Goal: Task Accomplishment & Management: Use online tool/utility

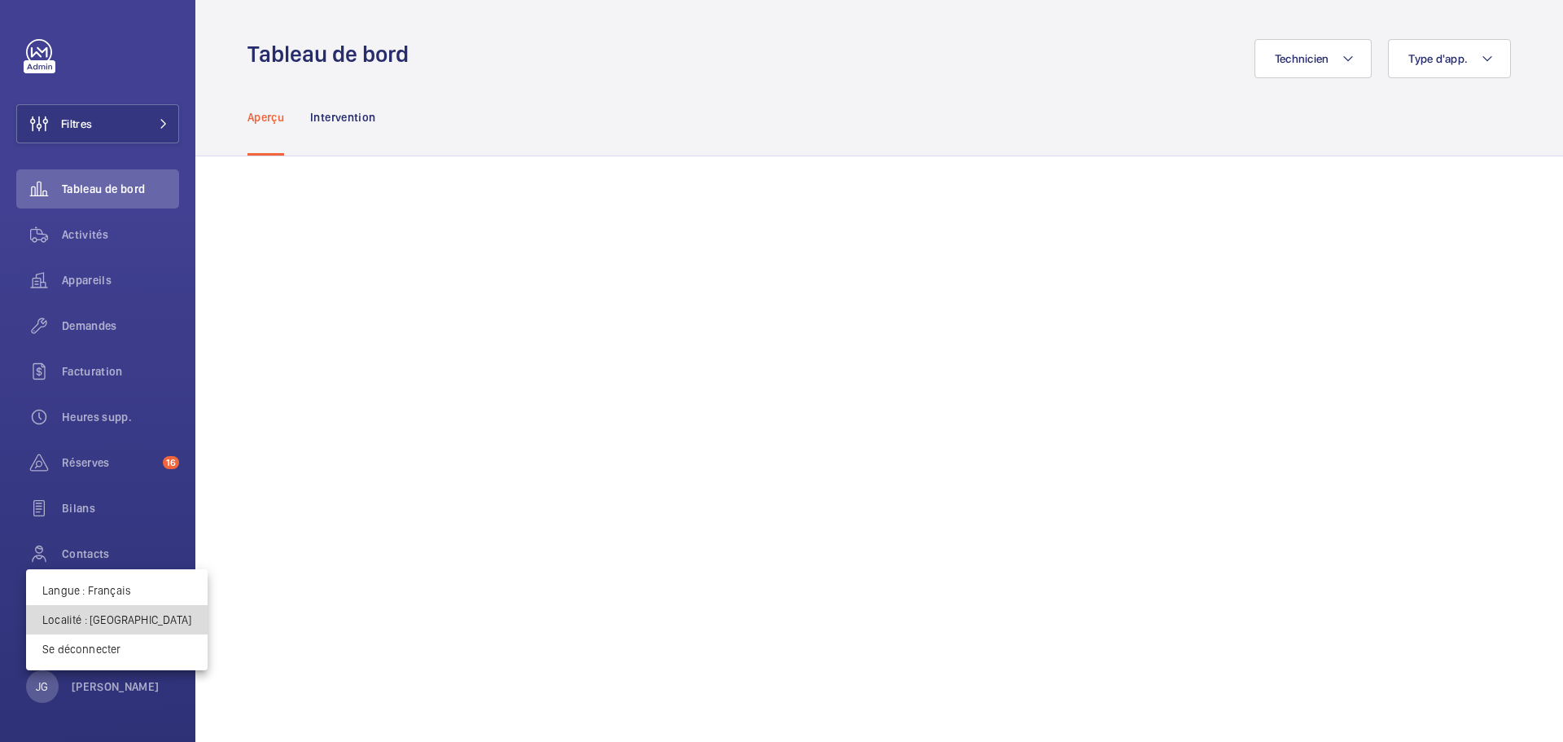
click at [125, 624] on p "Localité : [GEOGRAPHIC_DATA]" at bounding box center [116, 619] width 149 height 16
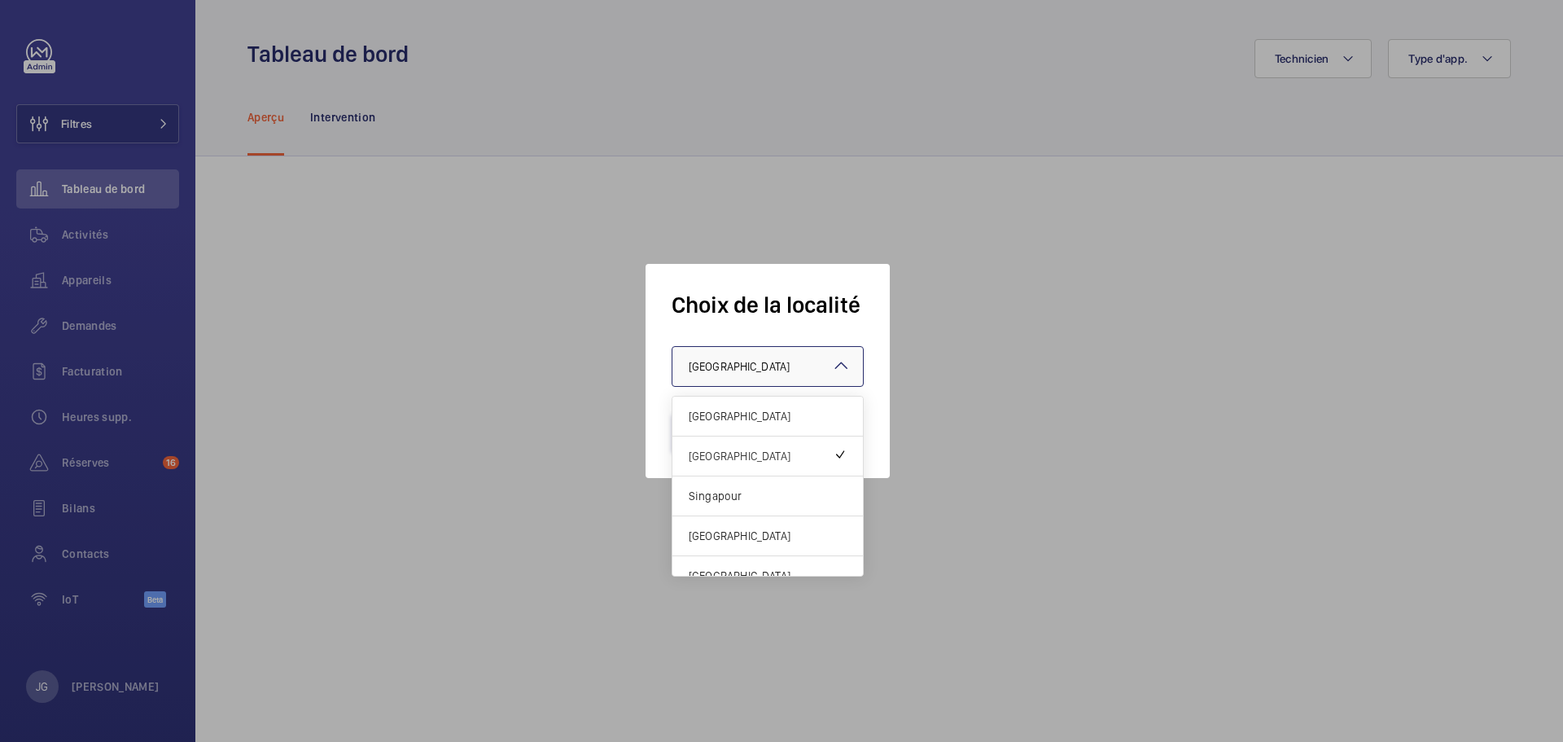
click at [786, 378] on div at bounding box center [767, 366] width 190 height 39
click at [731, 532] on span "[GEOGRAPHIC_DATA]" at bounding box center [768, 536] width 158 height 16
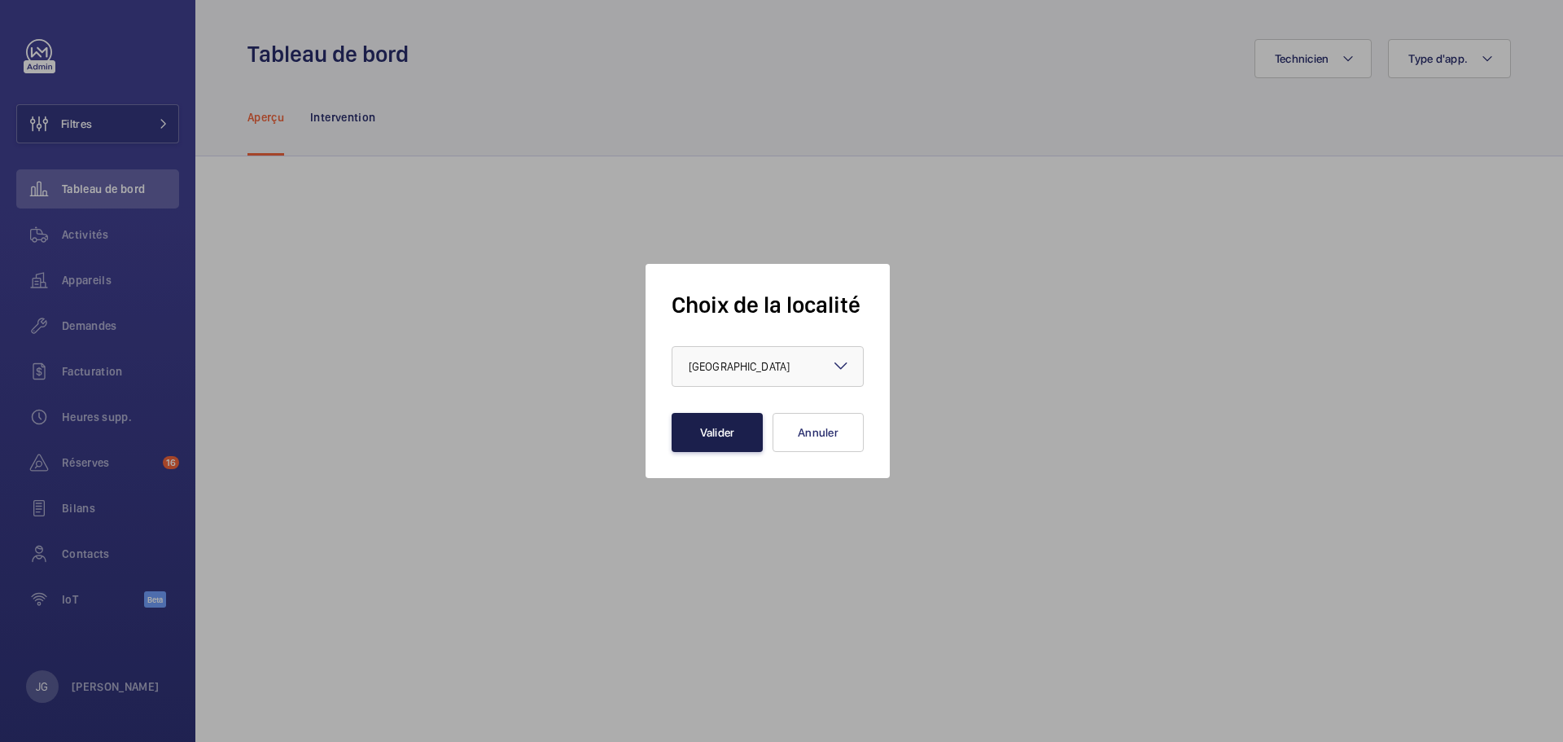
click at [708, 424] on button "Valider" at bounding box center [717, 432] width 91 height 39
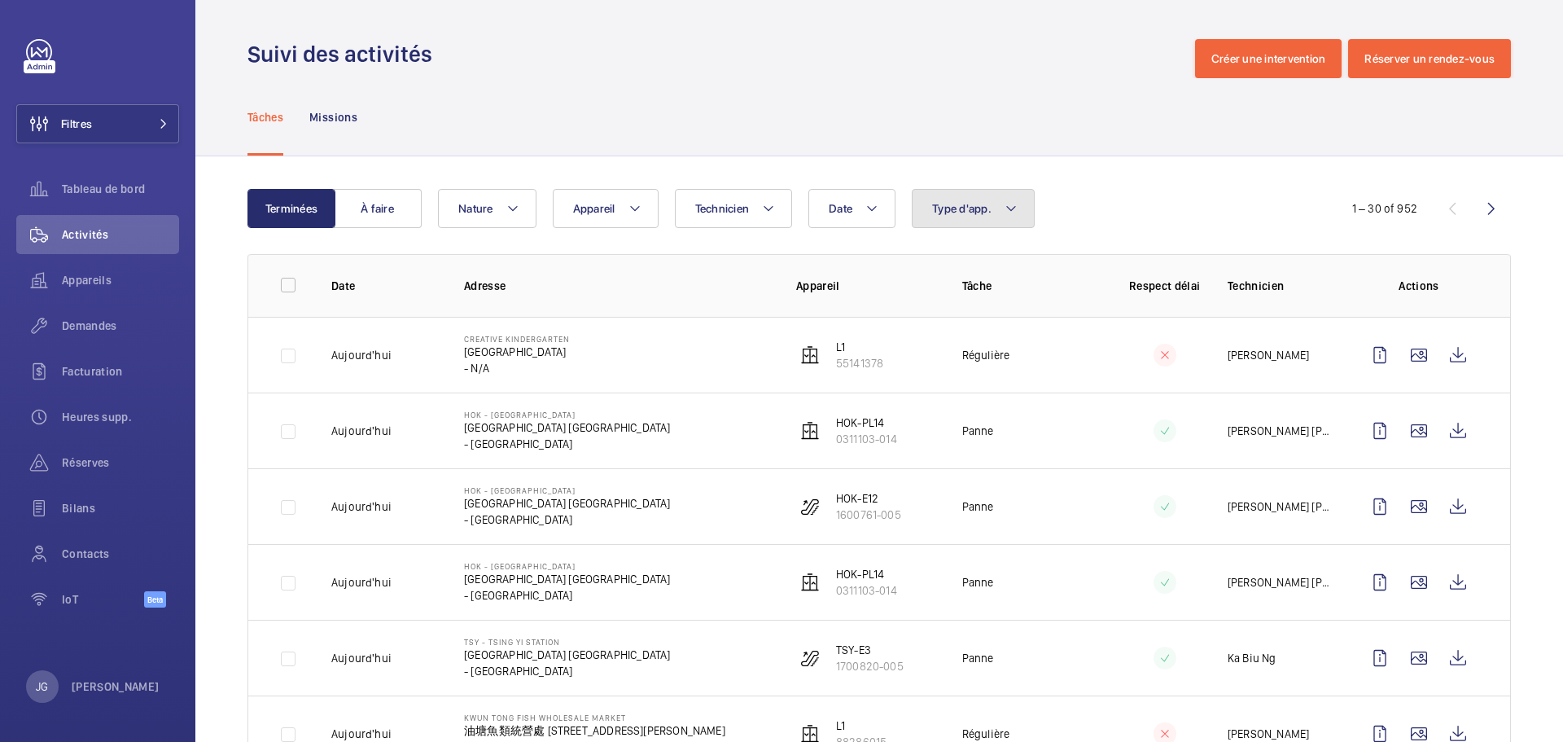
click at [949, 200] on button "Type d'app." at bounding box center [973, 208] width 123 height 39
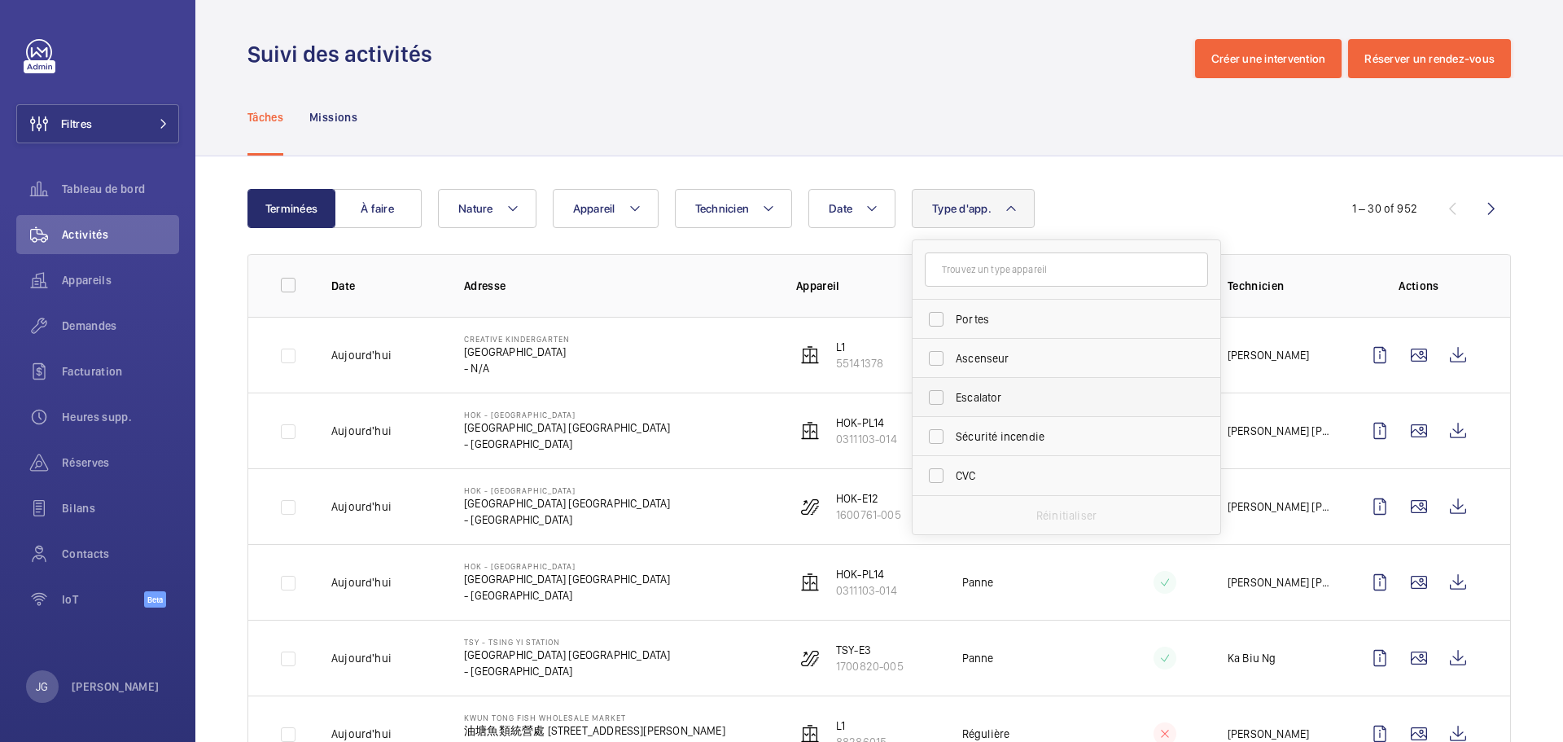
click at [939, 396] on label "Escalator" at bounding box center [1054, 397] width 283 height 39
click at [939, 396] on input "Escalator" at bounding box center [936, 397] width 33 height 33
checkbox input "true"
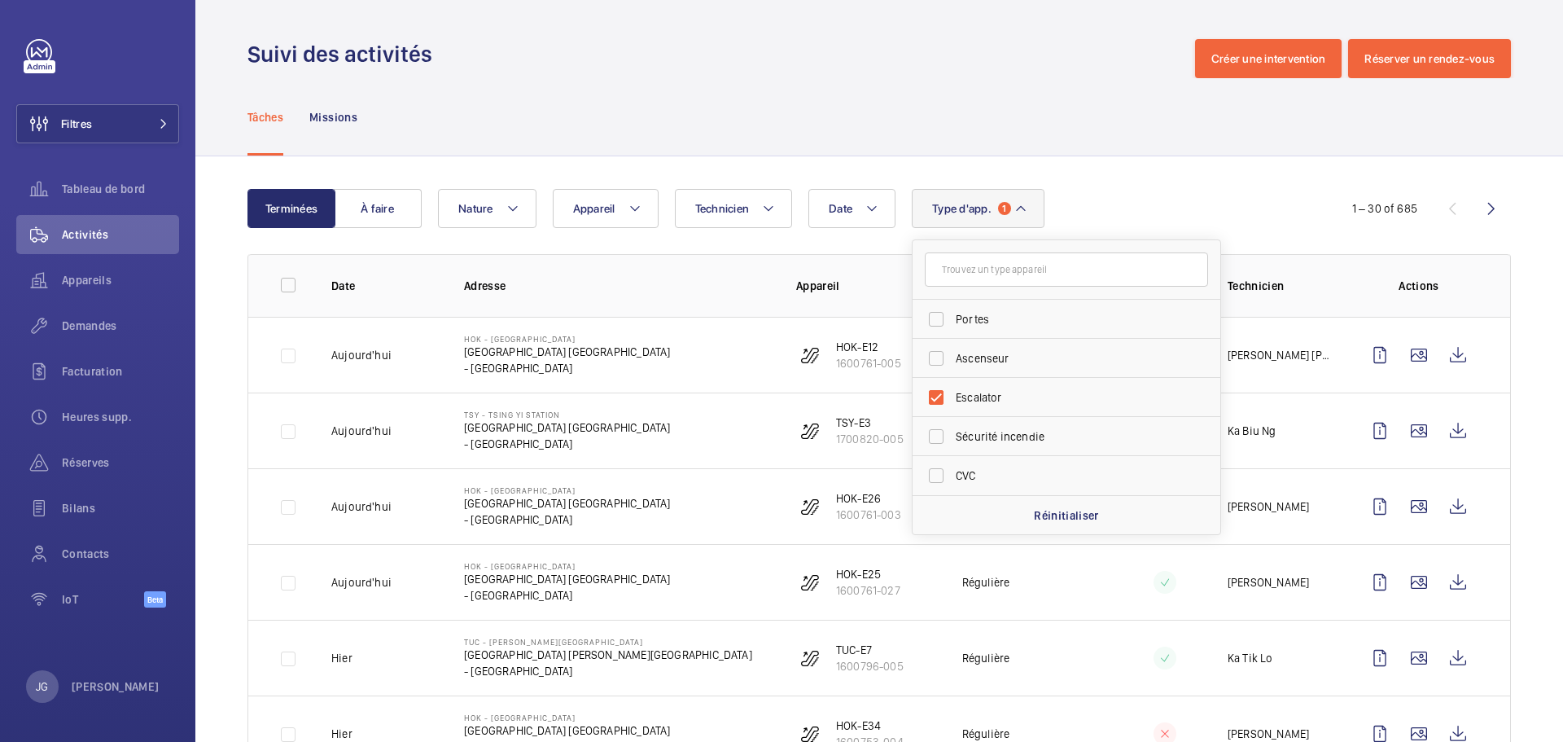
click at [1117, 195] on div "Date Technicien Appareil Type d'app. 1 Portes Ascenseur Escalator Sécurité ince…" at bounding box center [877, 208] width 878 height 39
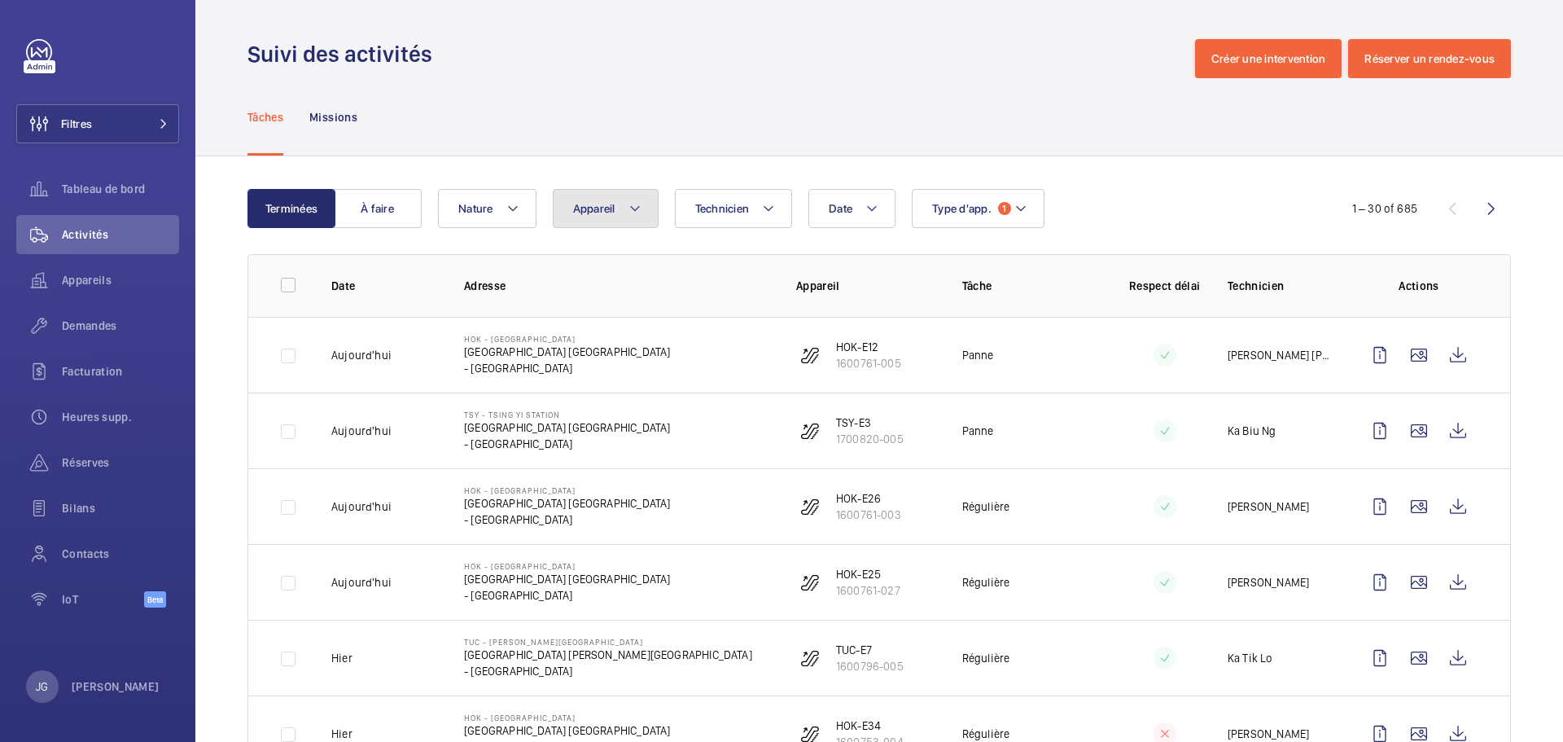
click at [604, 202] on span "Appareil" at bounding box center [594, 208] width 42 height 13
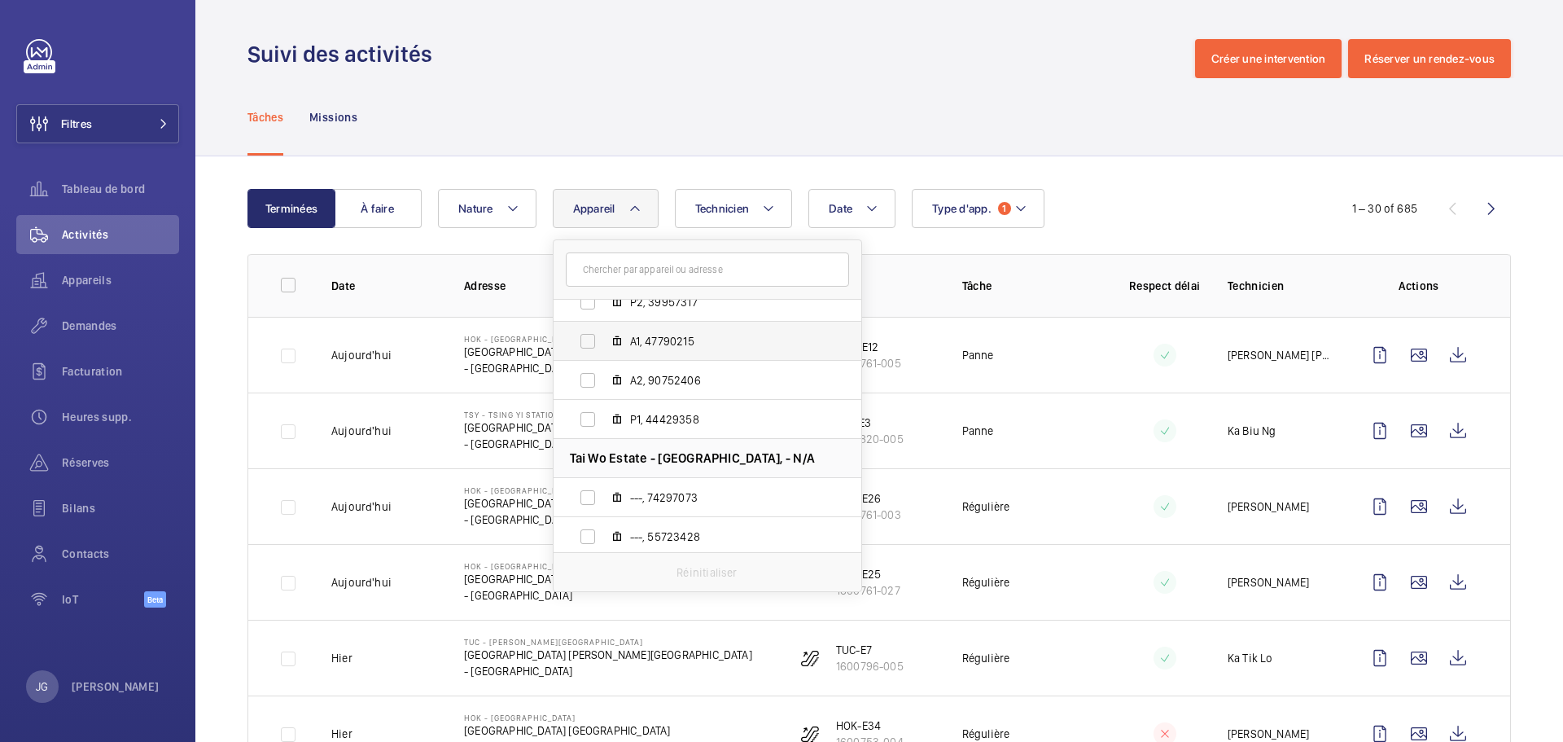
scroll to position [1232, 0]
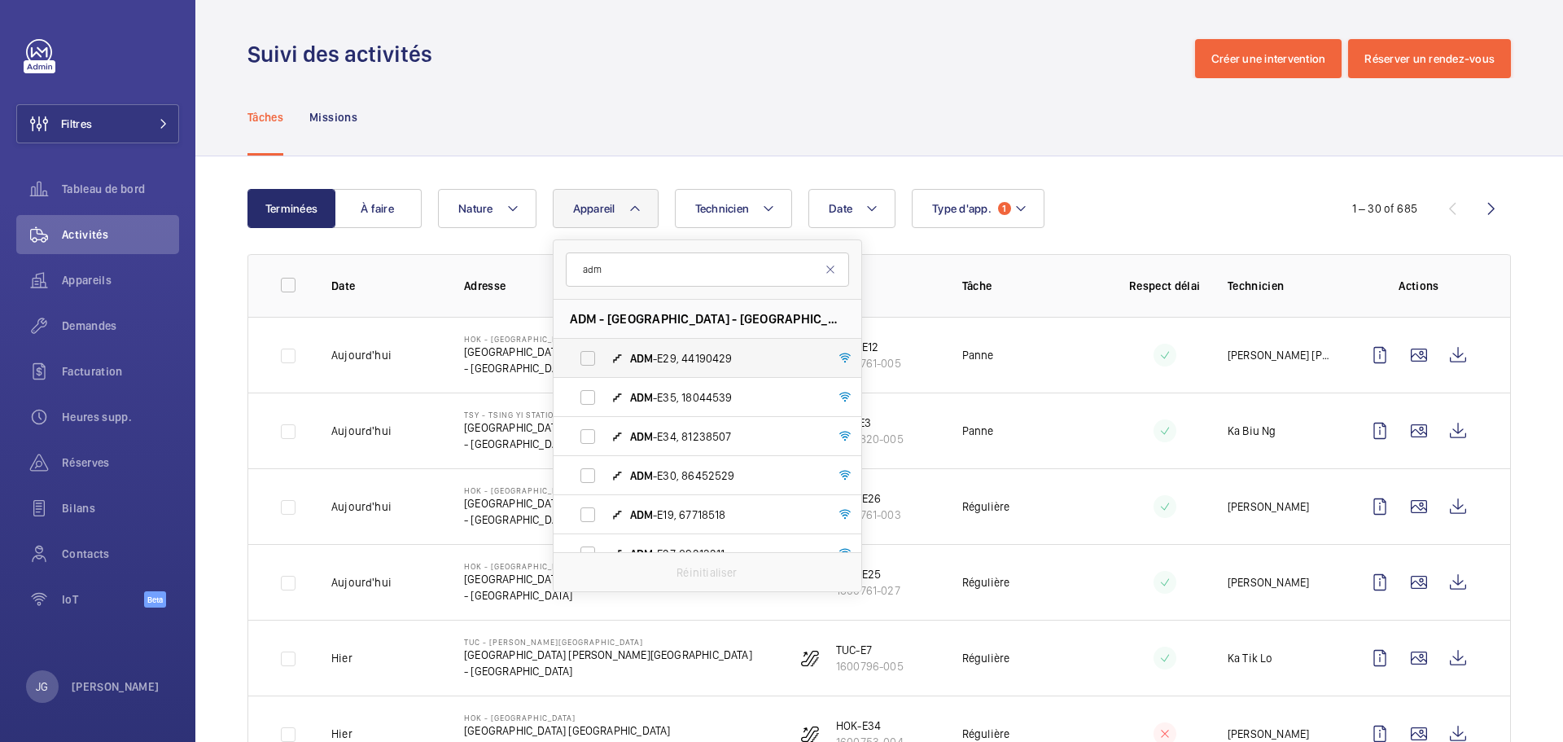
type input "adm"
click at [574, 353] on label "ADM -E29, 44190429" at bounding box center [695, 358] width 282 height 39
click at [574, 353] on input "ADM -E29, 44190429" at bounding box center [587, 358] width 33 height 33
checkbox input "true"
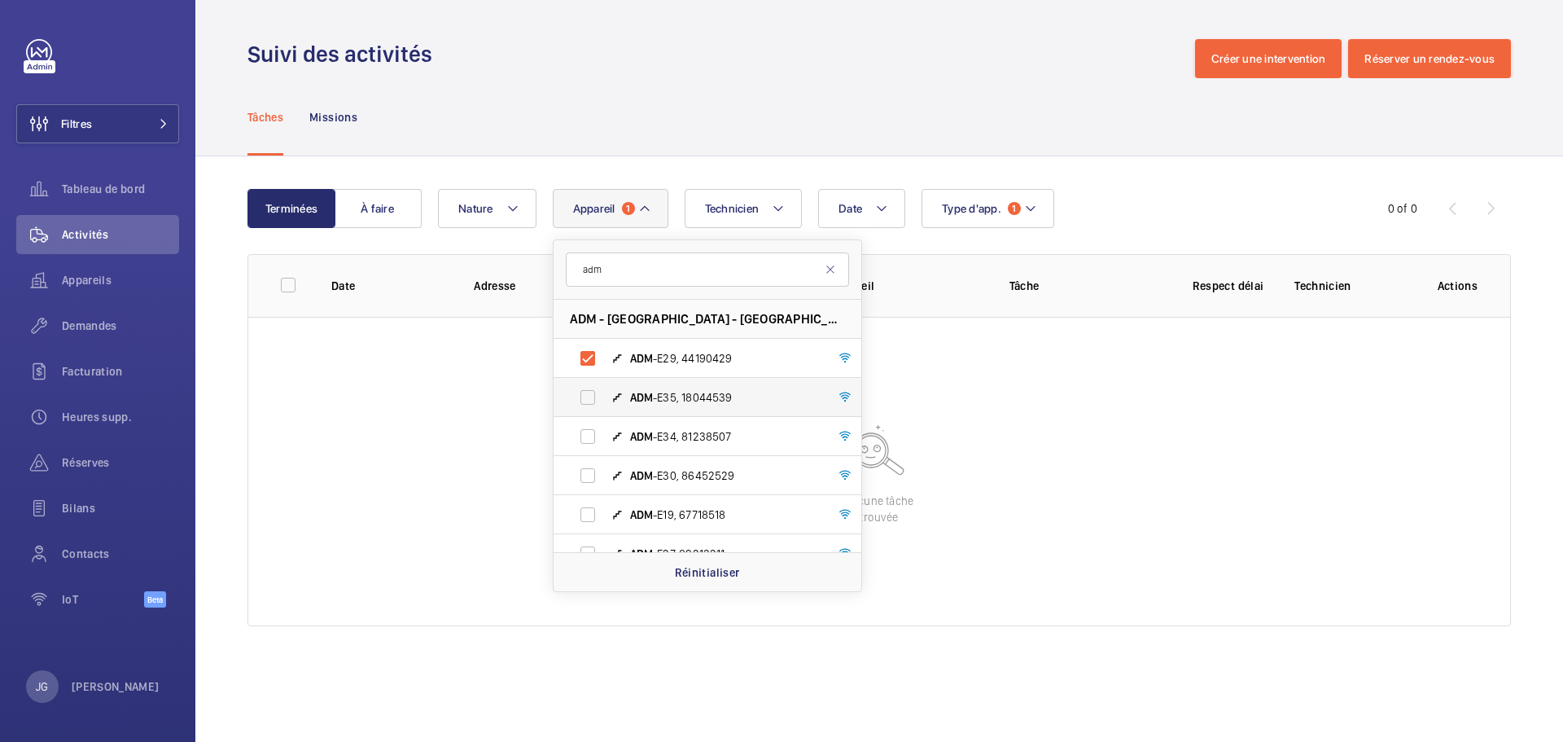
click at [575, 401] on label "ADM -E35, 18044539" at bounding box center [695, 397] width 282 height 39
click at [575, 401] on input "ADM -E35, 18044539" at bounding box center [587, 397] width 33 height 33
checkbox input "true"
click at [578, 436] on label "ADM -E34, 81238507" at bounding box center [695, 436] width 282 height 39
click at [578, 436] on input "ADM -E34, 81238507" at bounding box center [587, 436] width 33 height 33
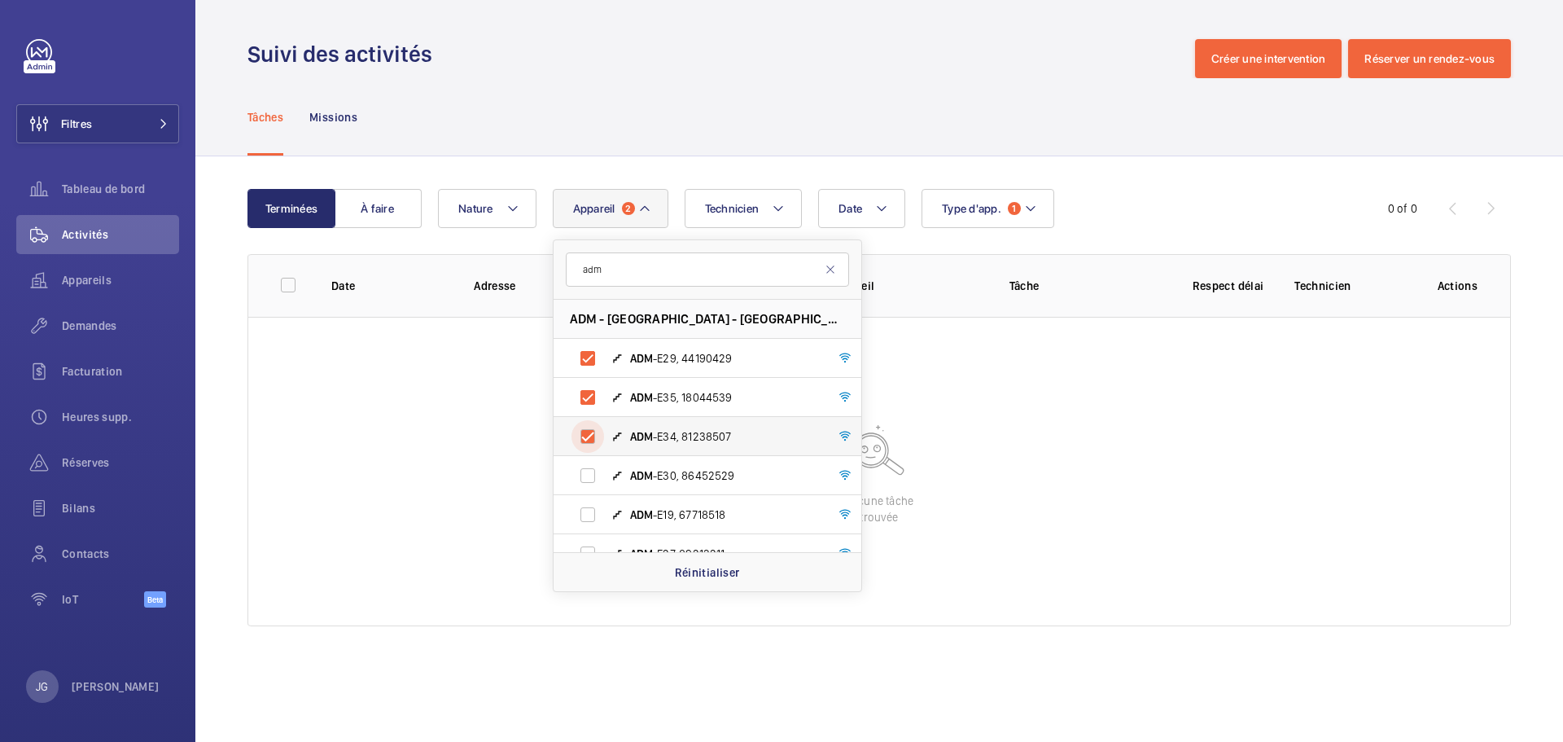
checkbox input "true"
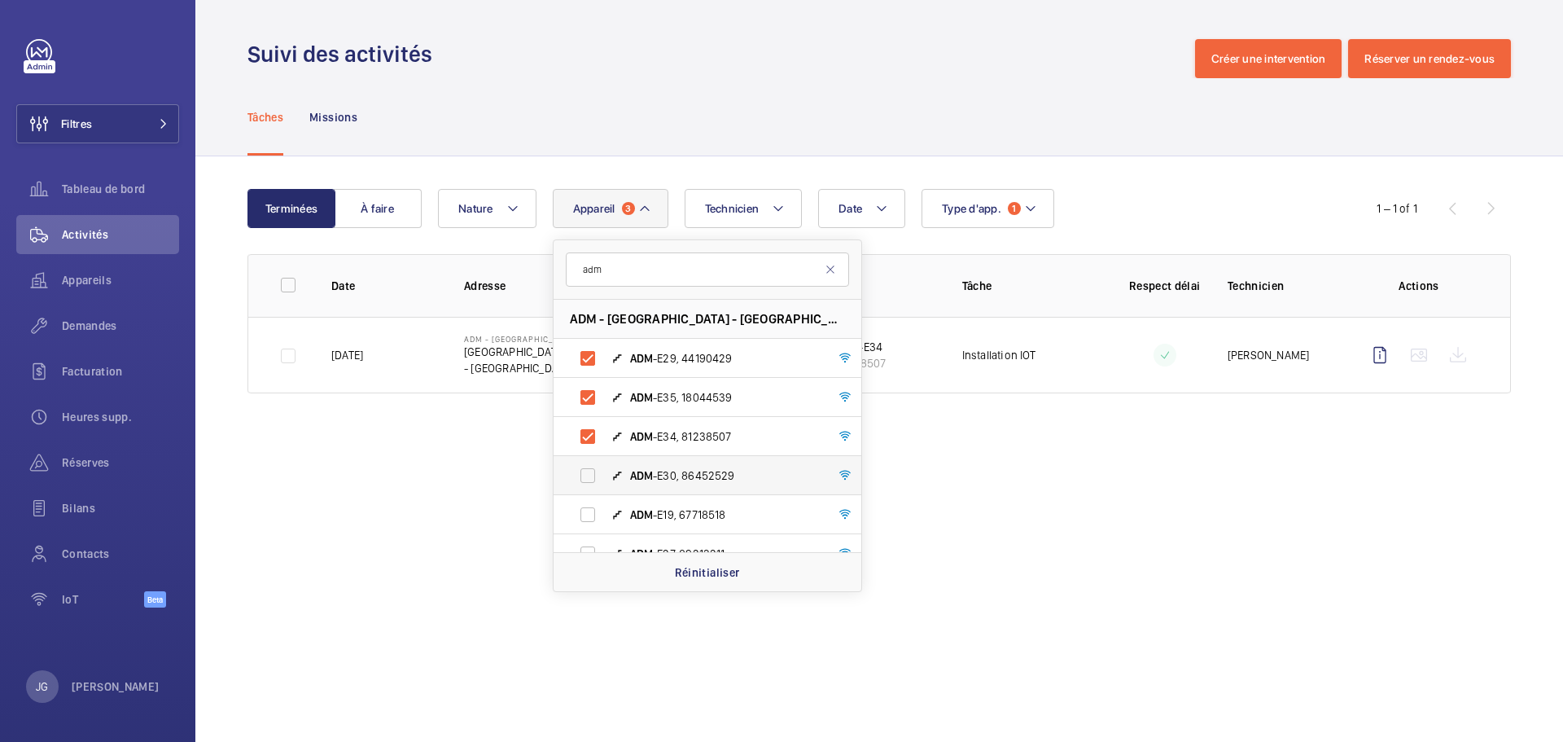
click at [584, 471] on label "ADM -E30, 86452529" at bounding box center [695, 475] width 282 height 39
click at [584, 471] on input "ADM -E30, 86452529" at bounding box center [587, 475] width 33 height 33
checkbox input "true"
click at [589, 510] on label "ADM -E19, 67718518" at bounding box center [695, 514] width 282 height 39
click at [589, 510] on input "ADM -E19, 67718518" at bounding box center [587, 514] width 33 height 33
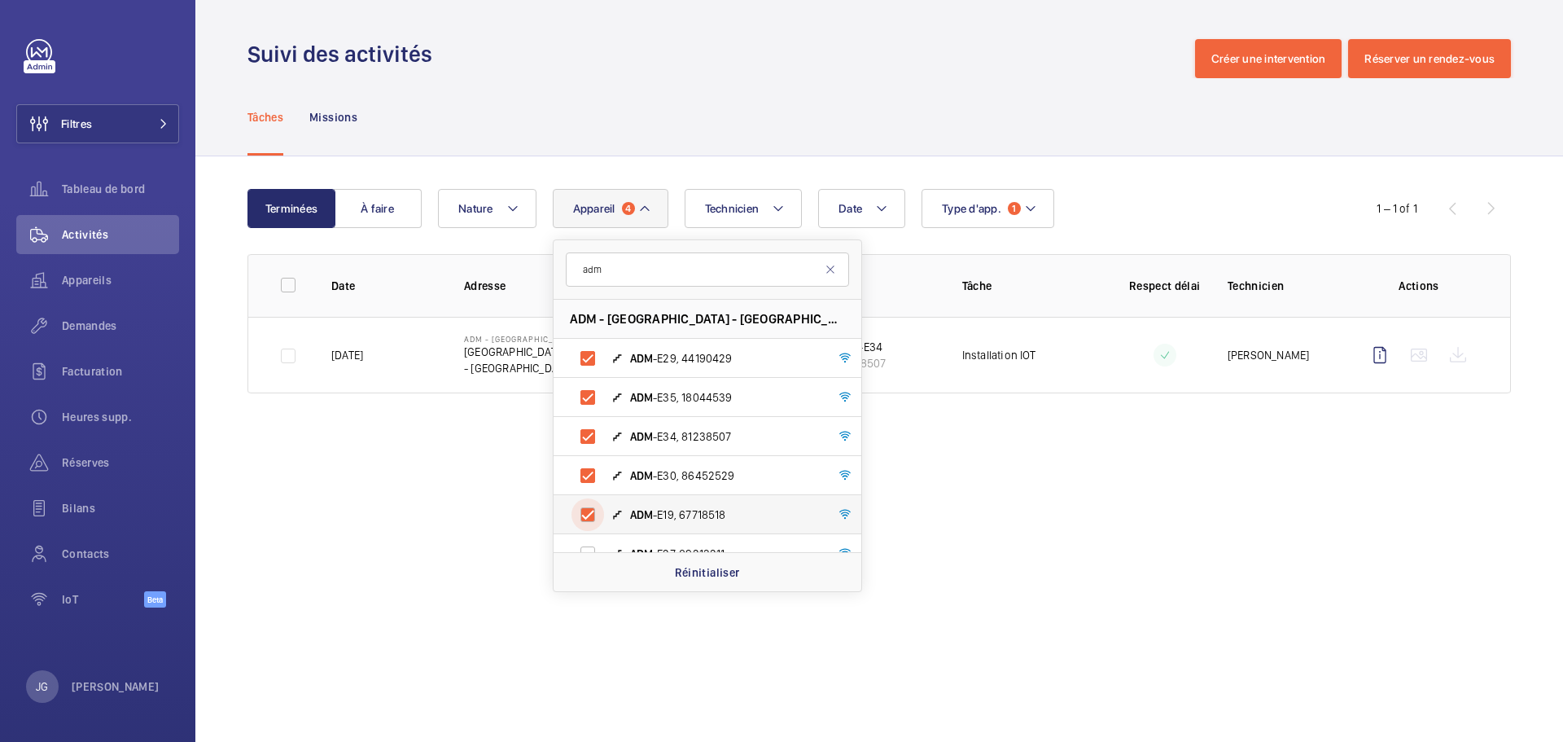
checkbox input "true"
click at [584, 551] on label "ADM -E27, 89213211" at bounding box center [695, 553] width 282 height 39
click at [584, 551] on input "ADM -E27, 89213211" at bounding box center [587, 553] width 33 height 33
checkbox input "true"
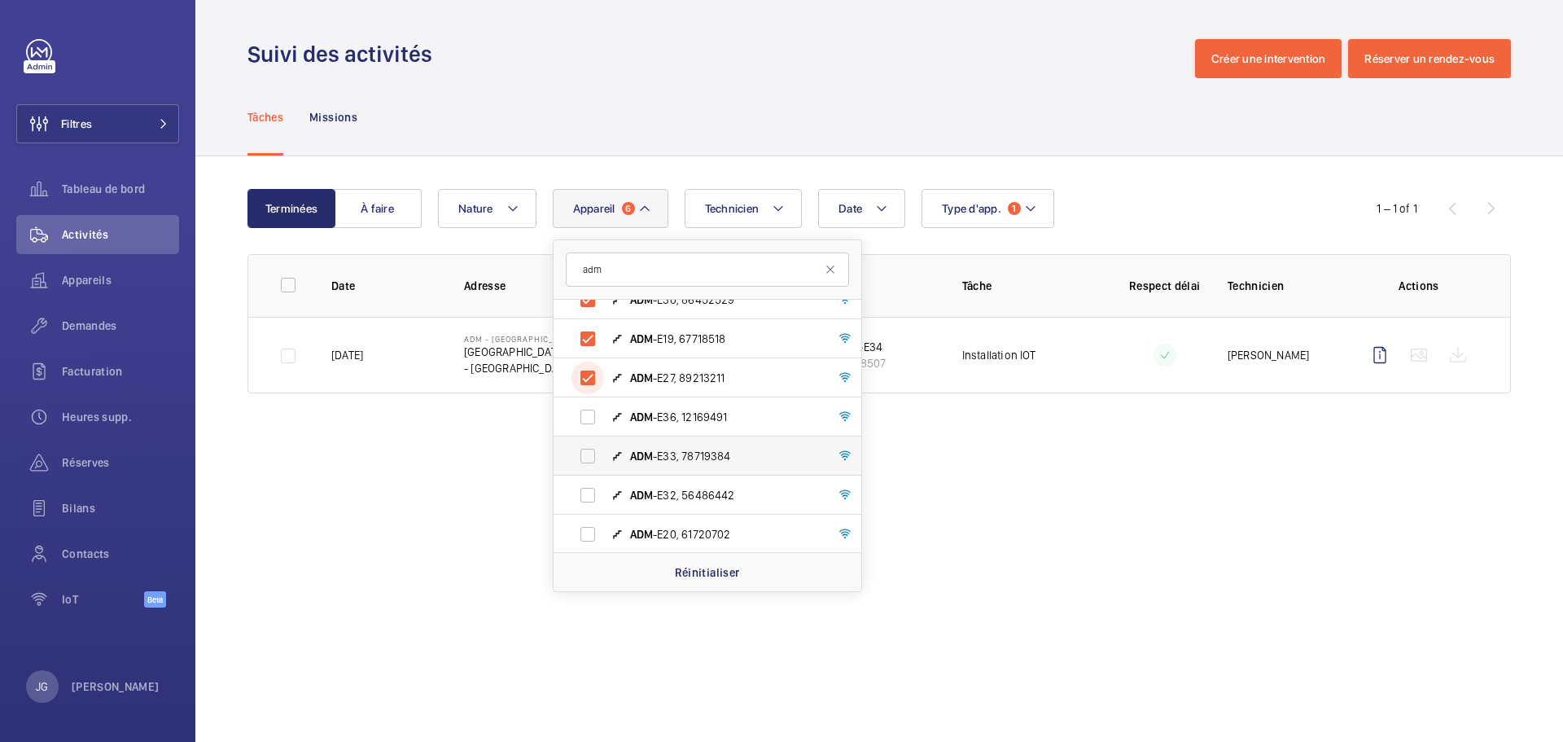
scroll to position [177, 0]
click at [592, 419] on label "ADM -E36, 12169491" at bounding box center [695, 415] width 282 height 39
click at [592, 419] on input "ADM -E36, 12169491" at bounding box center [587, 415] width 33 height 33
checkbox input "true"
click at [592, 448] on label "ADM -E33, 78719384" at bounding box center [695, 454] width 282 height 39
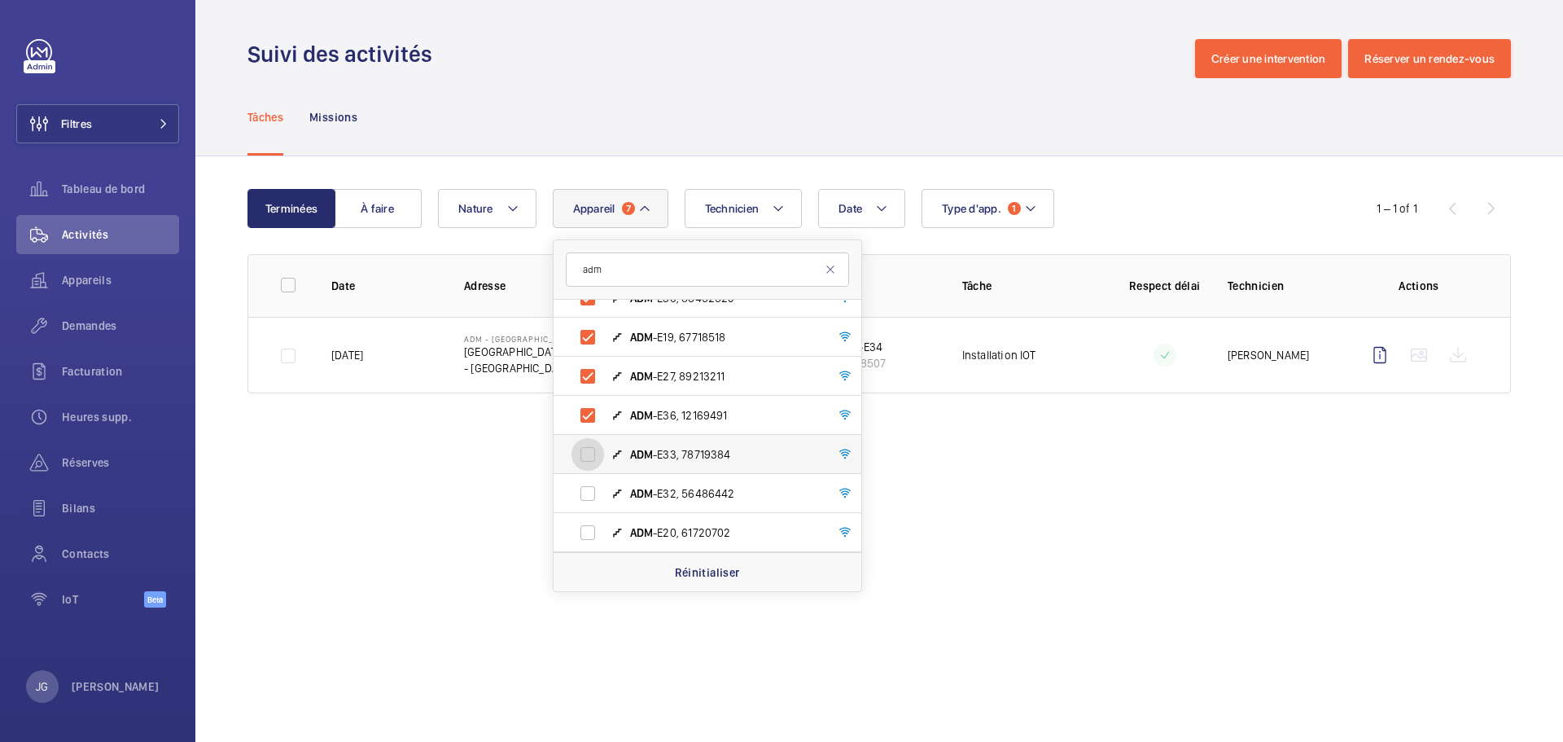
click at [592, 448] on input "ADM -E33, 78719384" at bounding box center [587, 454] width 33 height 33
checkbox input "true"
click at [594, 502] on label "ADM -E32, 56486442" at bounding box center [695, 493] width 282 height 39
click at [594, 502] on input "ADM -E32, 56486442" at bounding box center [587, 493] width 33 height 33
checkbox input "true"
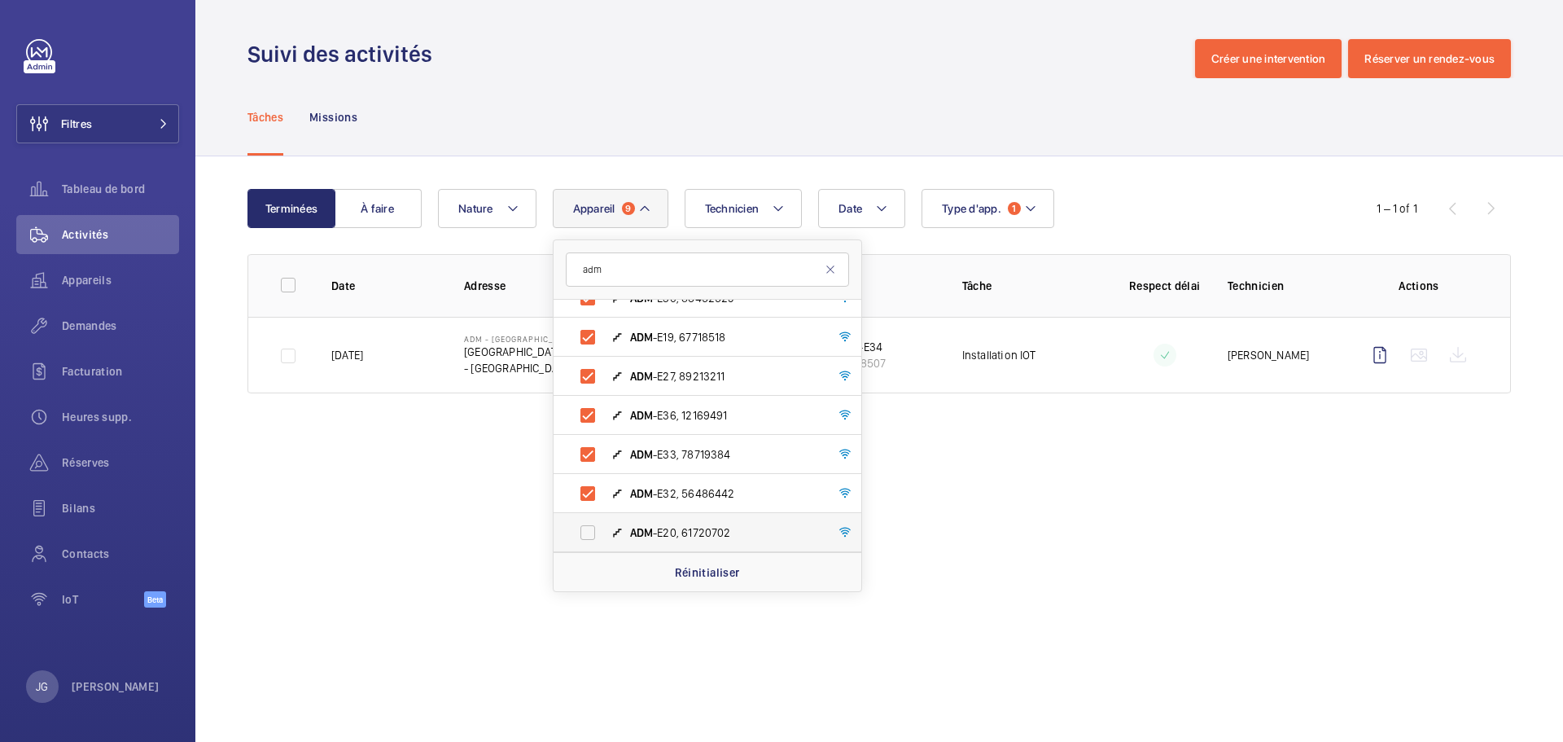
click at [587, 539] on label "ADM -E20, 61720702" at bounding box center [695, 532] width 282 height 39
click at [587, 539] on input "ADM -E20, 61720702" at bounding box center [587, 532] width 33 height 33
checkbox input "true"
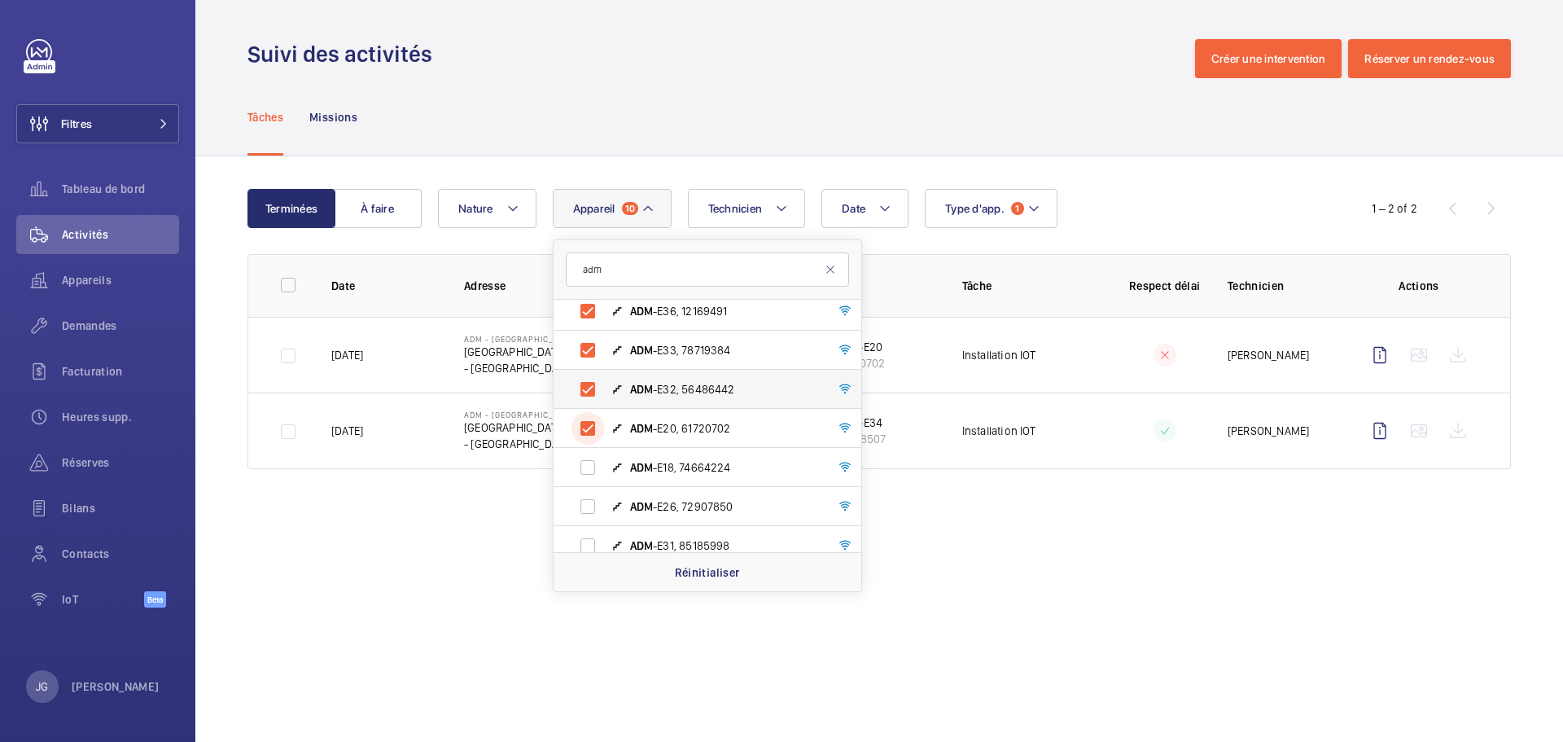
scroll to position [334, 0]
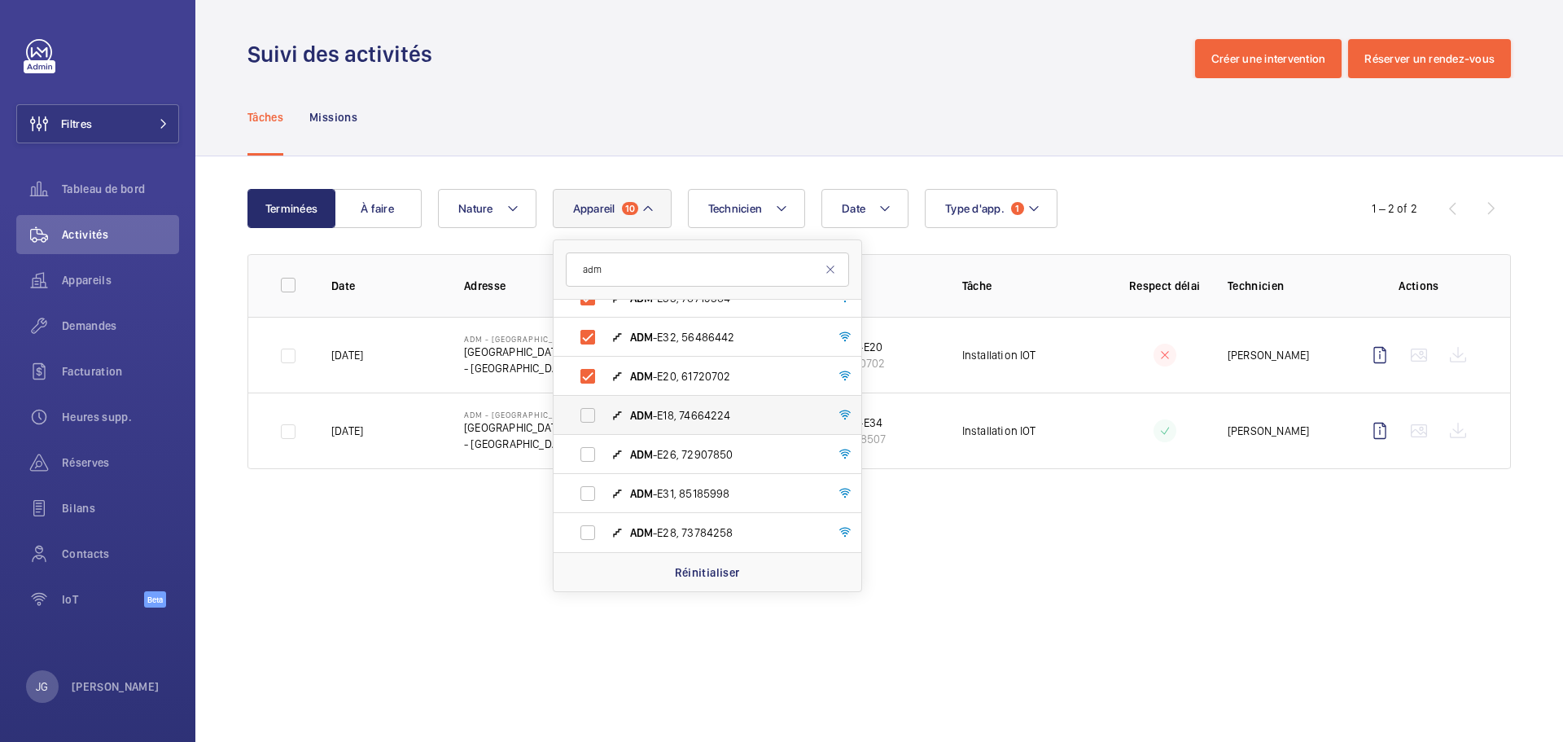
click at [593, 422] on label "ADM -E18, 74664224" at bounding box center [695, 415] width 282 height 39
click at [593, 422] on input "ADM -E18, 74664224" at bounding box center [587, 415] width 33 height 33
checkbox input "true"
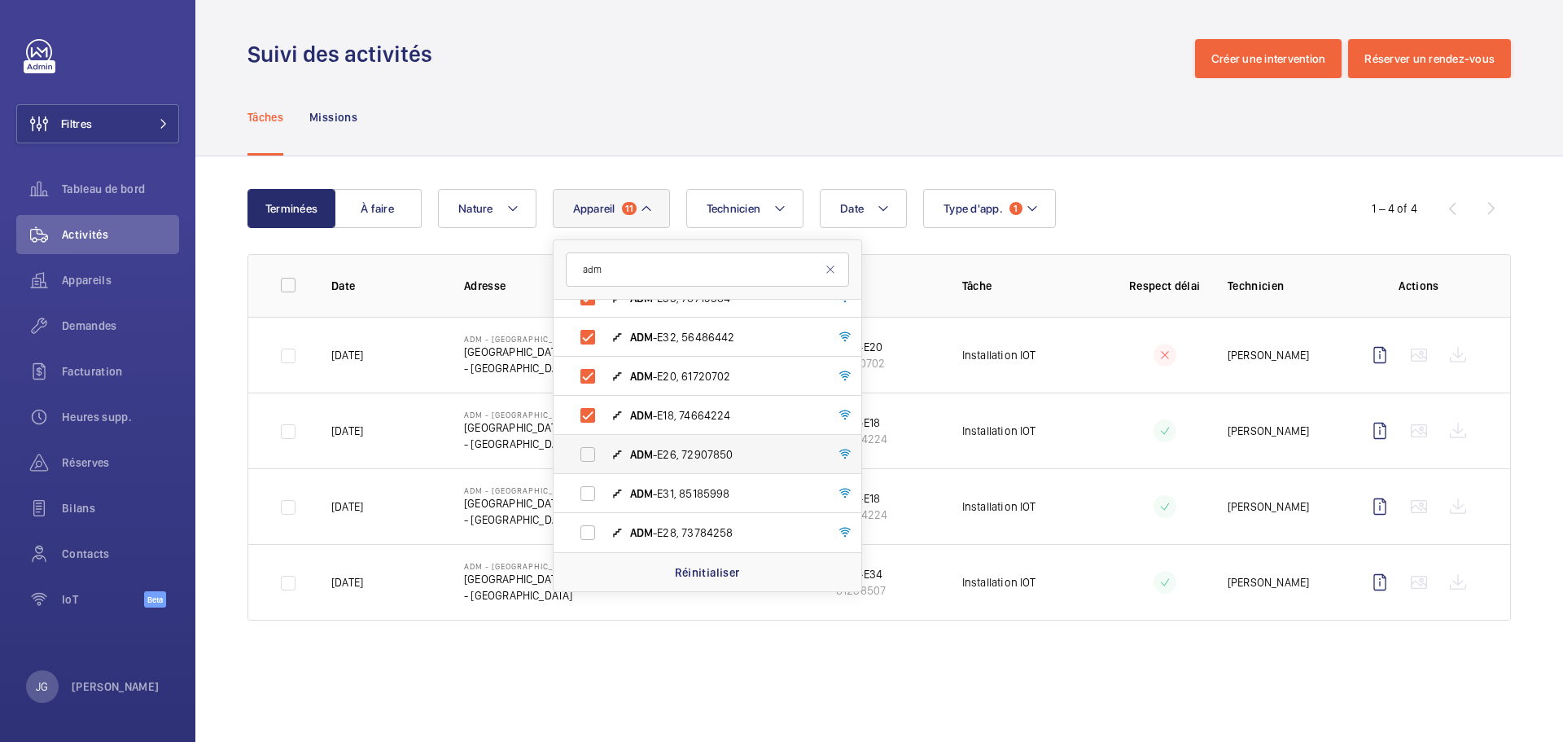
click at [587, 449] on label "ADM -E26, 72907850" at bounding box center [695, 454] width 282 height 39
click at [587, 449] on input "ADM -E26, 72907850" at bounding box center [587, 454] width 33 height 33
checkbox input "true"
click at [586, 499] on label "ADM -E31, 85185998" at bounding box center [695, 493] width 282 height 39
click at [586, 499] on input "ADM -E31, 85185998" at bounding box center [587, 493] width 33 height 33
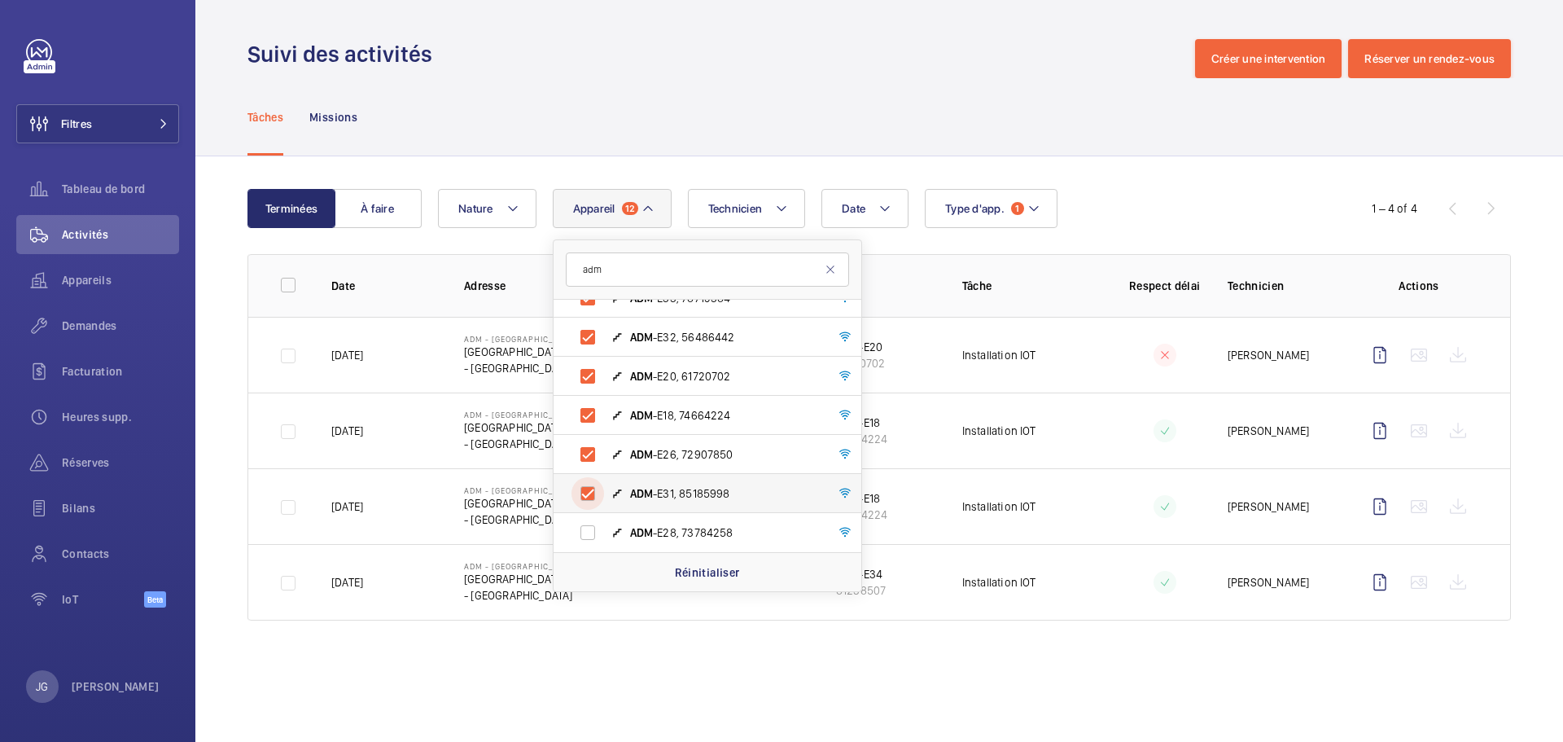
checkbox input "true"
click at [576, 538] on label "ADM -E28, 73784258" at bounding box center [695, 532] width 282 height 39
click at [576, 538] on input "ADM -E28, 73784258" at bounding box center [587, 532] width 33 height 33
checkbox input "true"
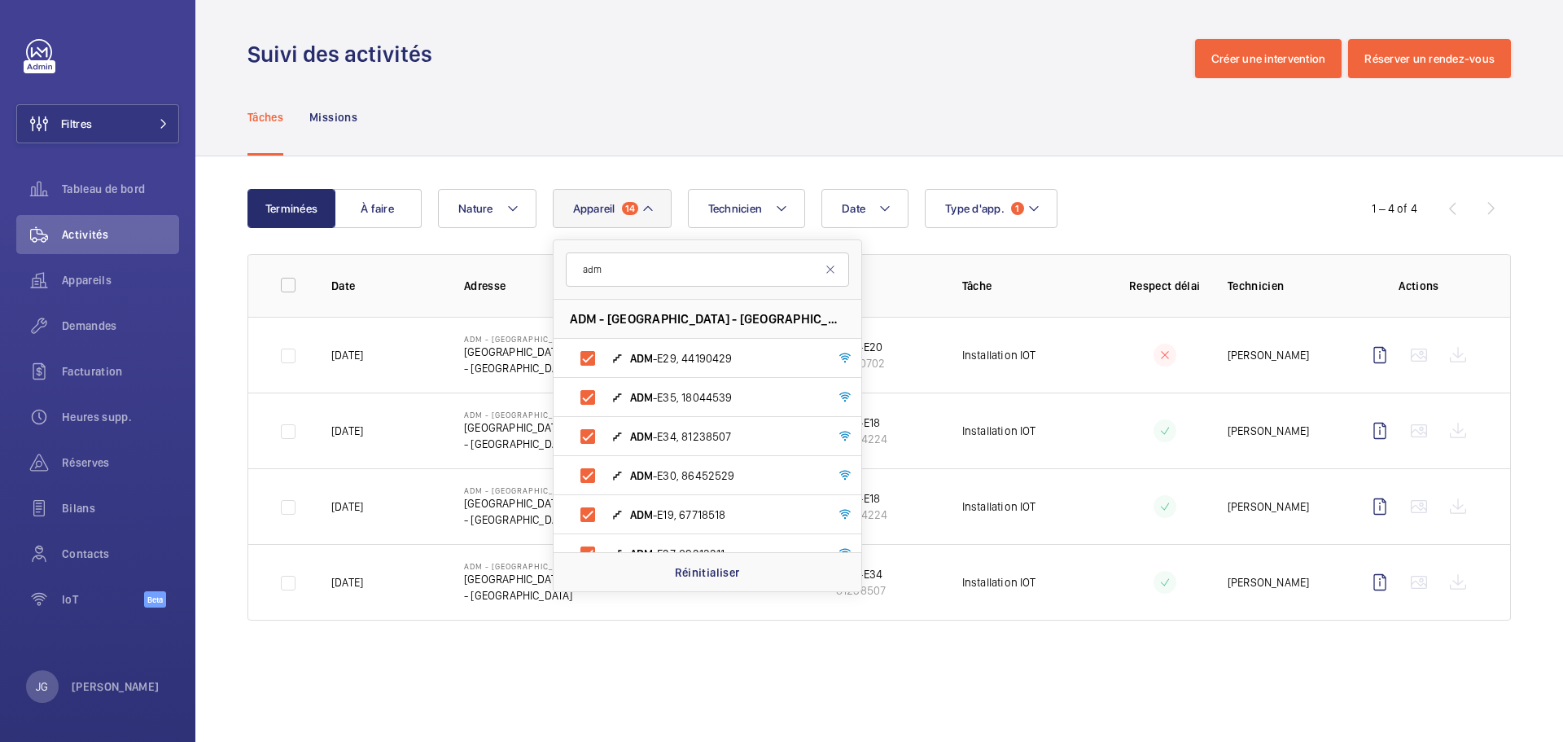
click at [1116, 200] on div "Date Technicien Appareil 14 adm ADM - Admiralty Station - Admiralty Station, - …" at bounding box center [877, 208] width 878 height 39
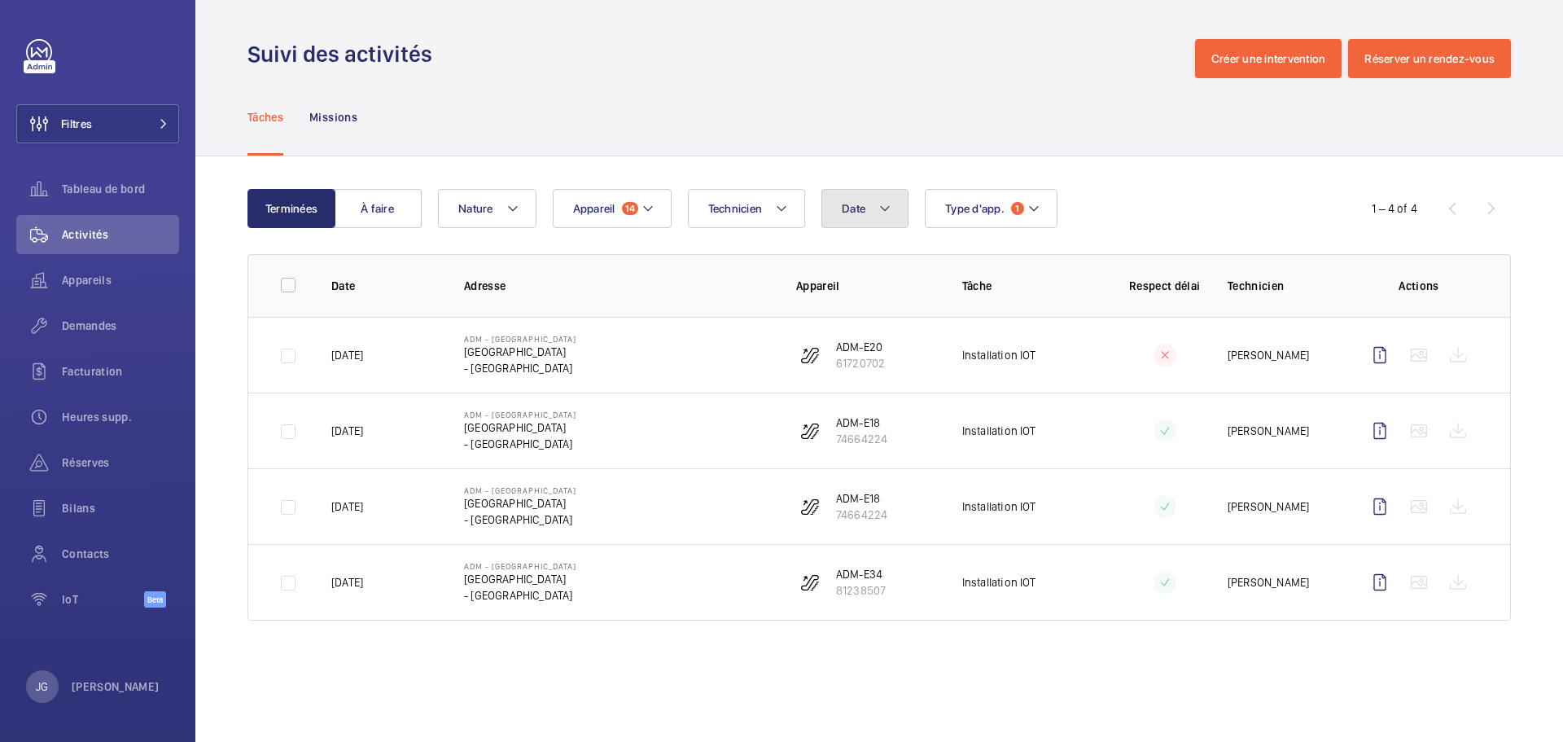
click at [895, 198] on button "Date" at bounding box center [864, 208] width 87 height 39
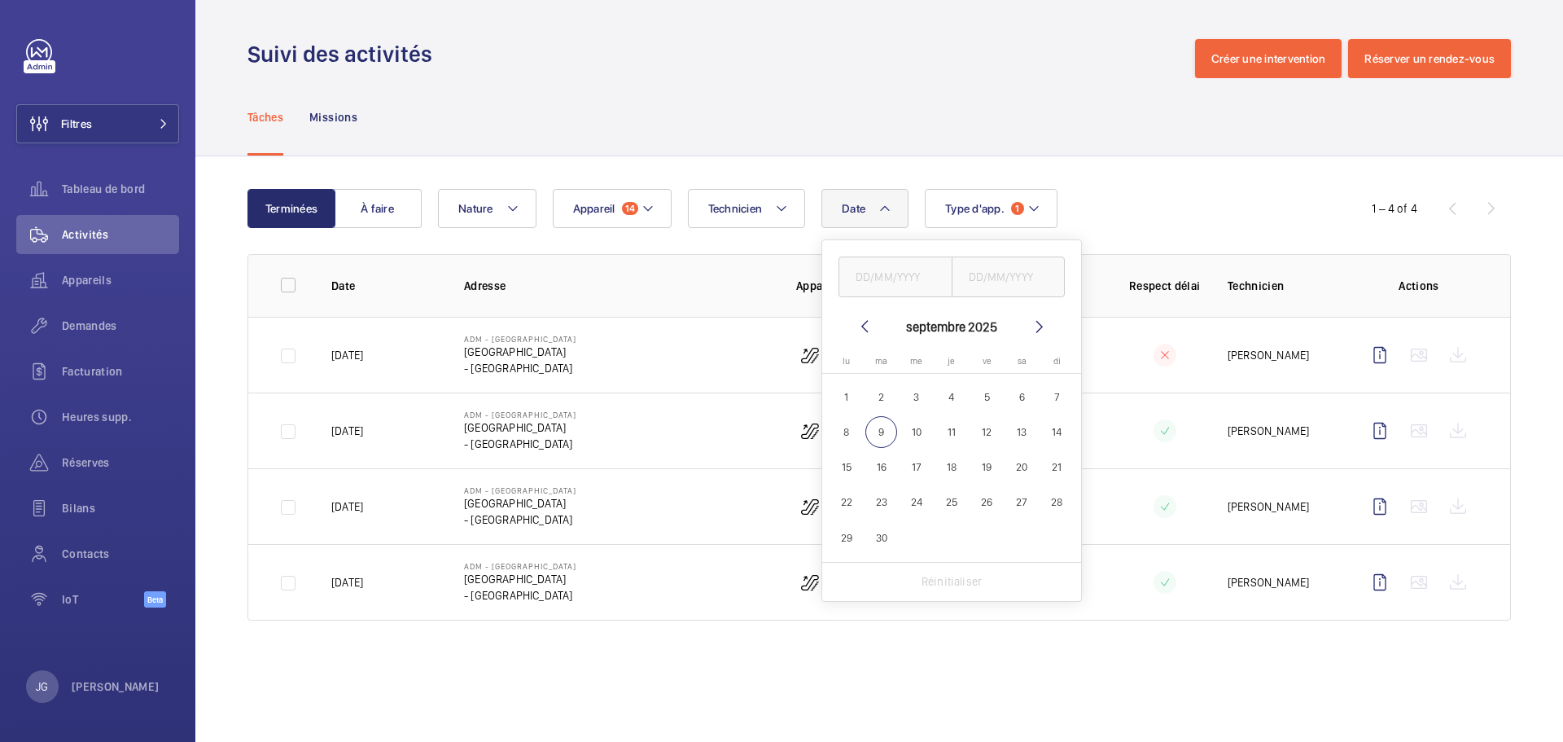
click at [895, 198] on button "Date" at bounding box center [864, 208] width 87 height 39
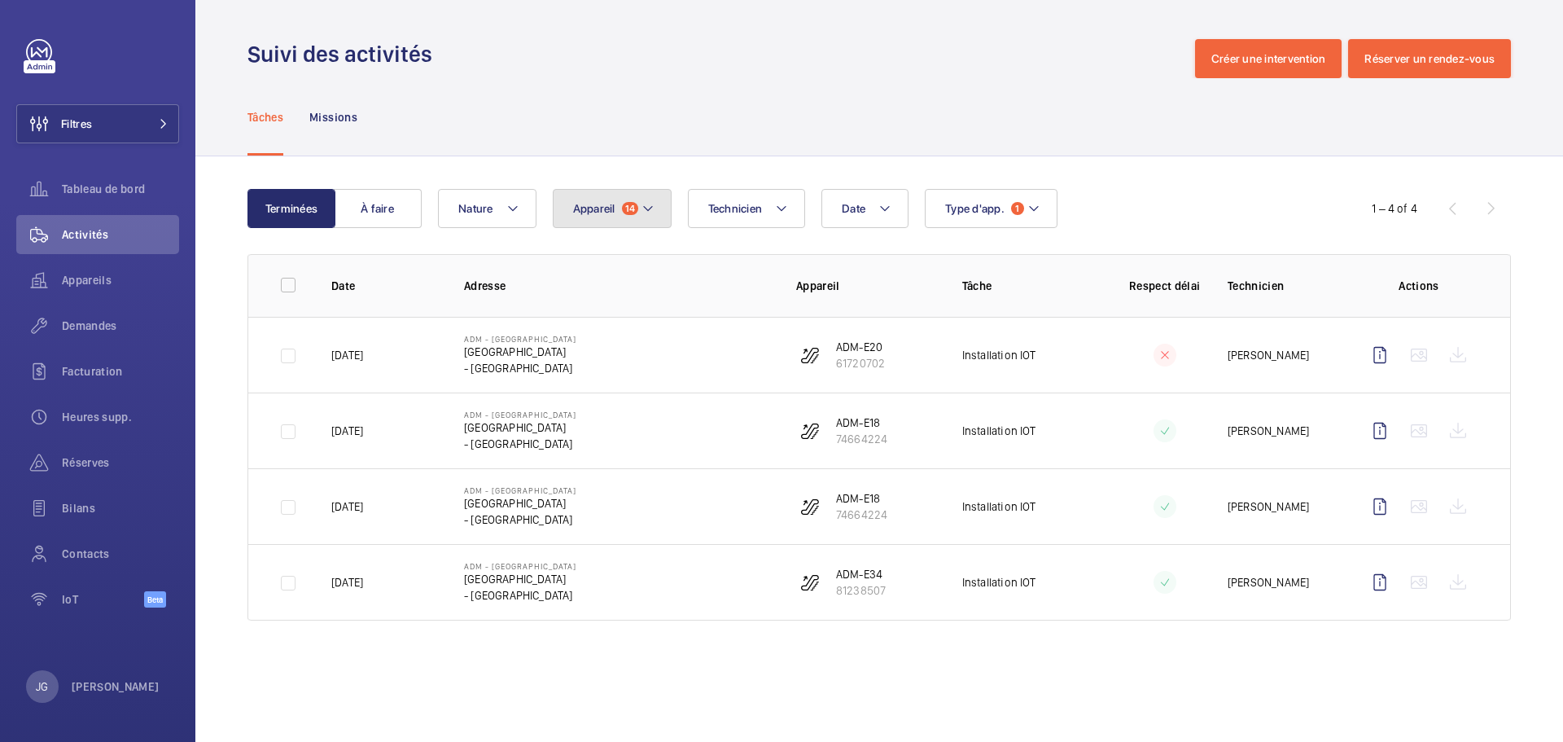
click at [622, 205] on span "14" at bounding box center [630, 208] width 16 height 13
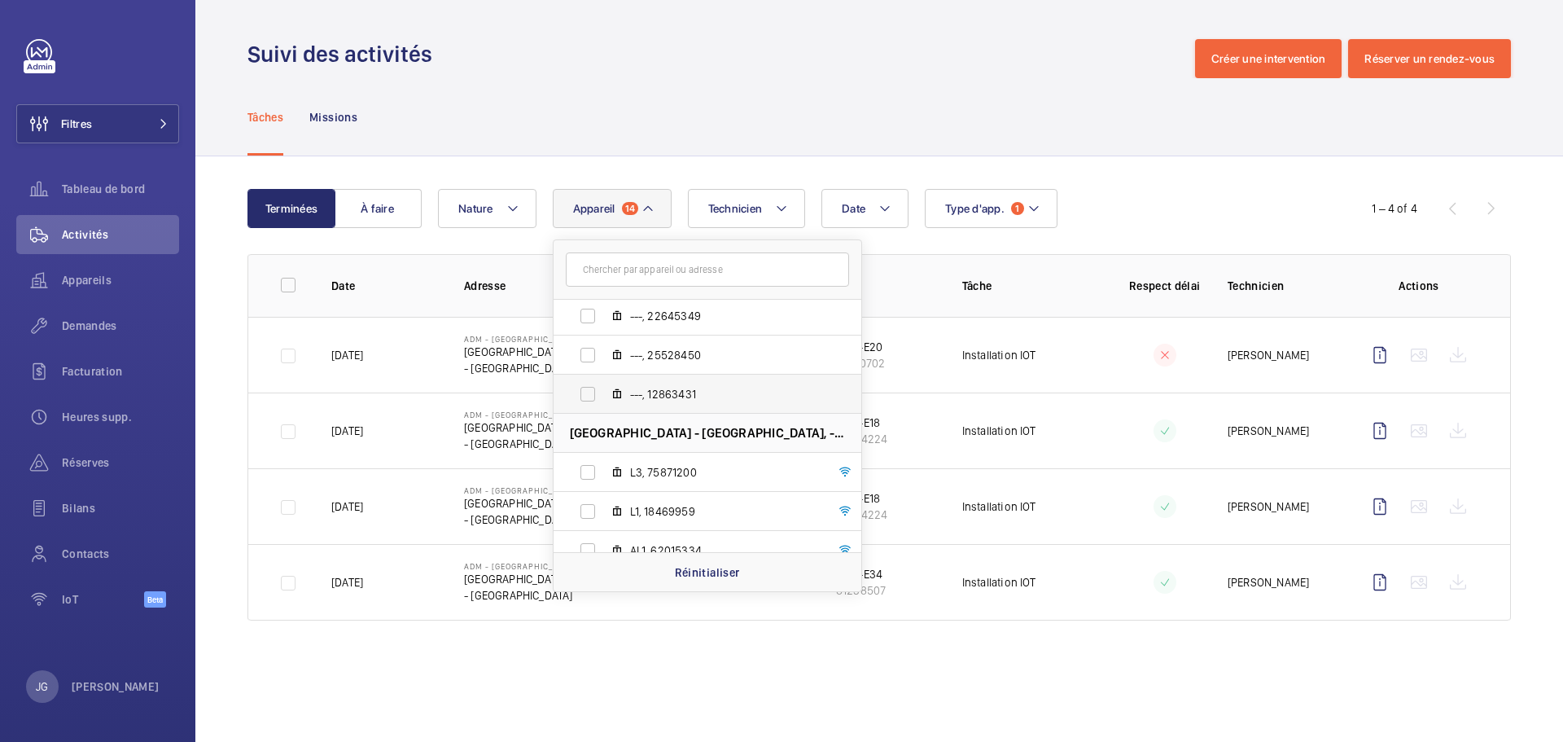
scroll to position [3287, 0]
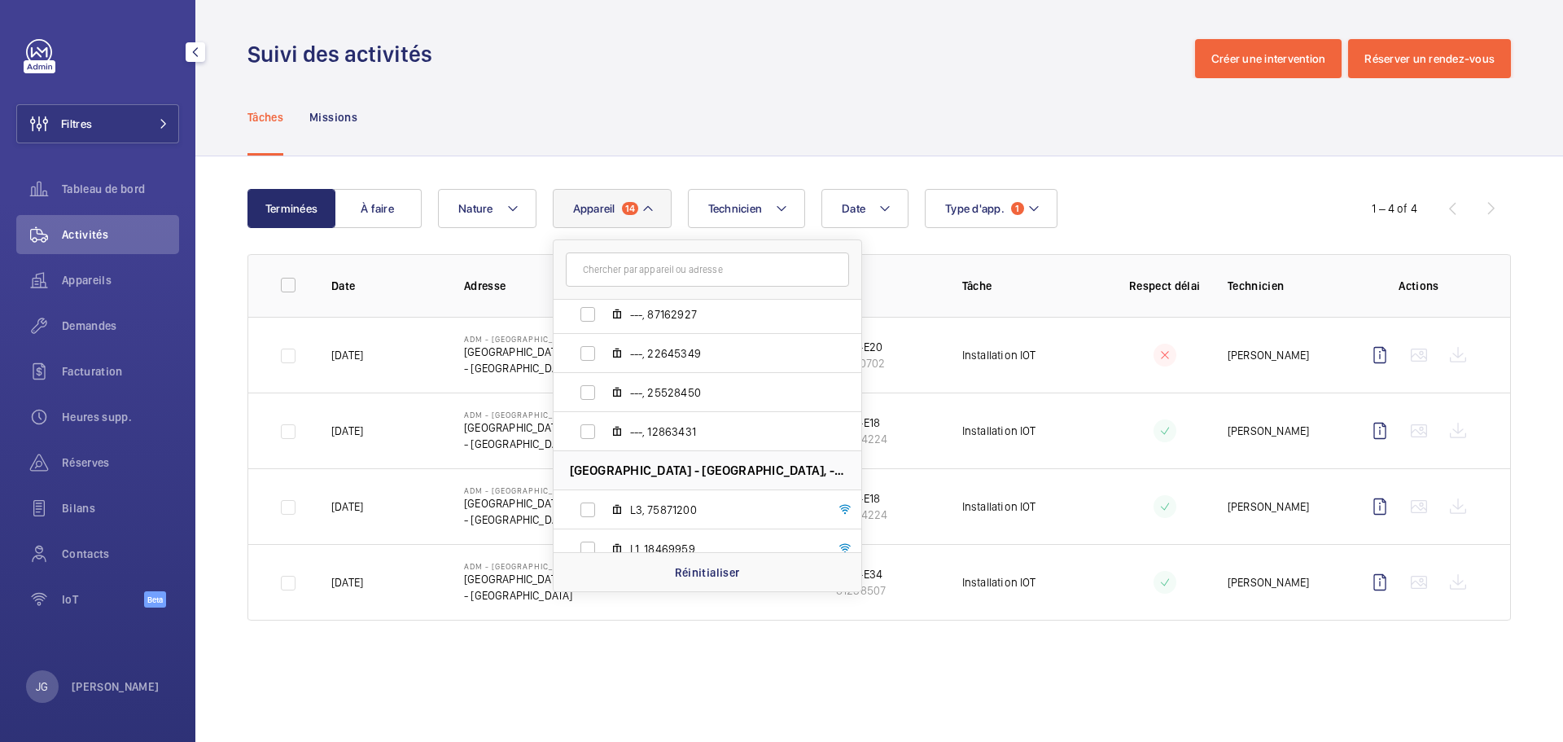
click at [68, 687] on div "JG Jonathan Grimmer" at bounding box center [93, 686] width 134 height 33
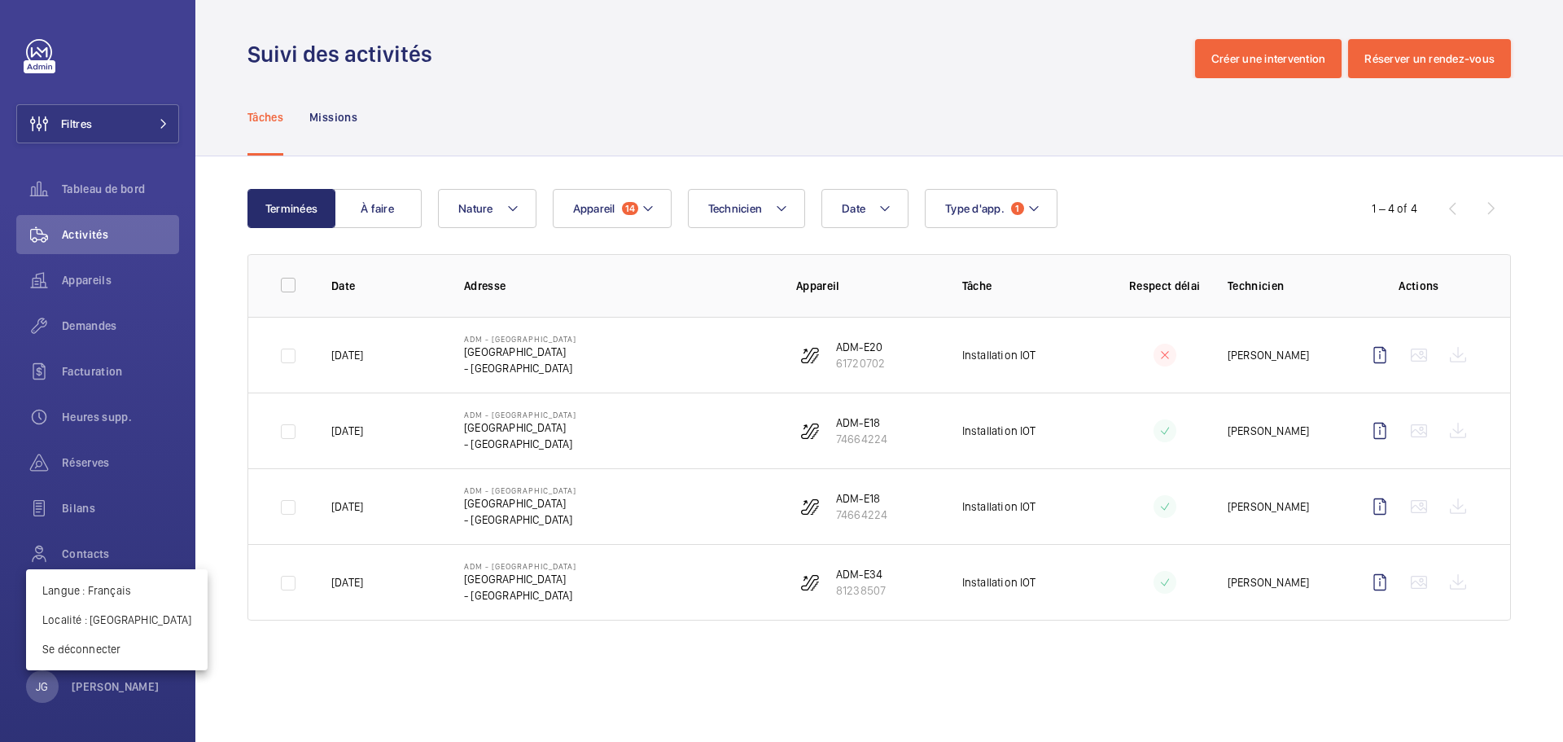
click at [173, 129] on div at bounding box center [781, 371] width 1563 height 742
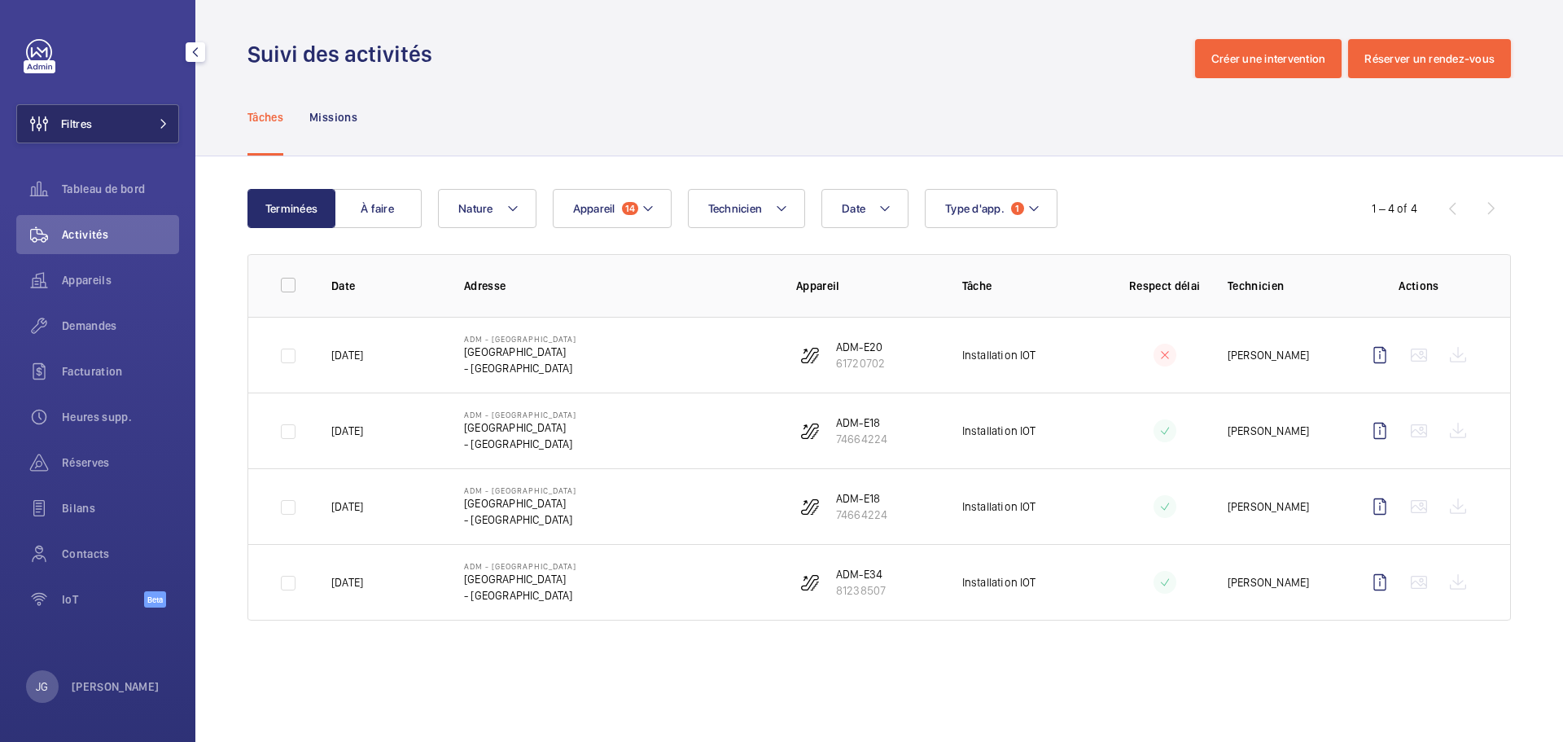
click at [162, 129] on button "Filtres" at bounding box center [97, 123] width 163 height 39
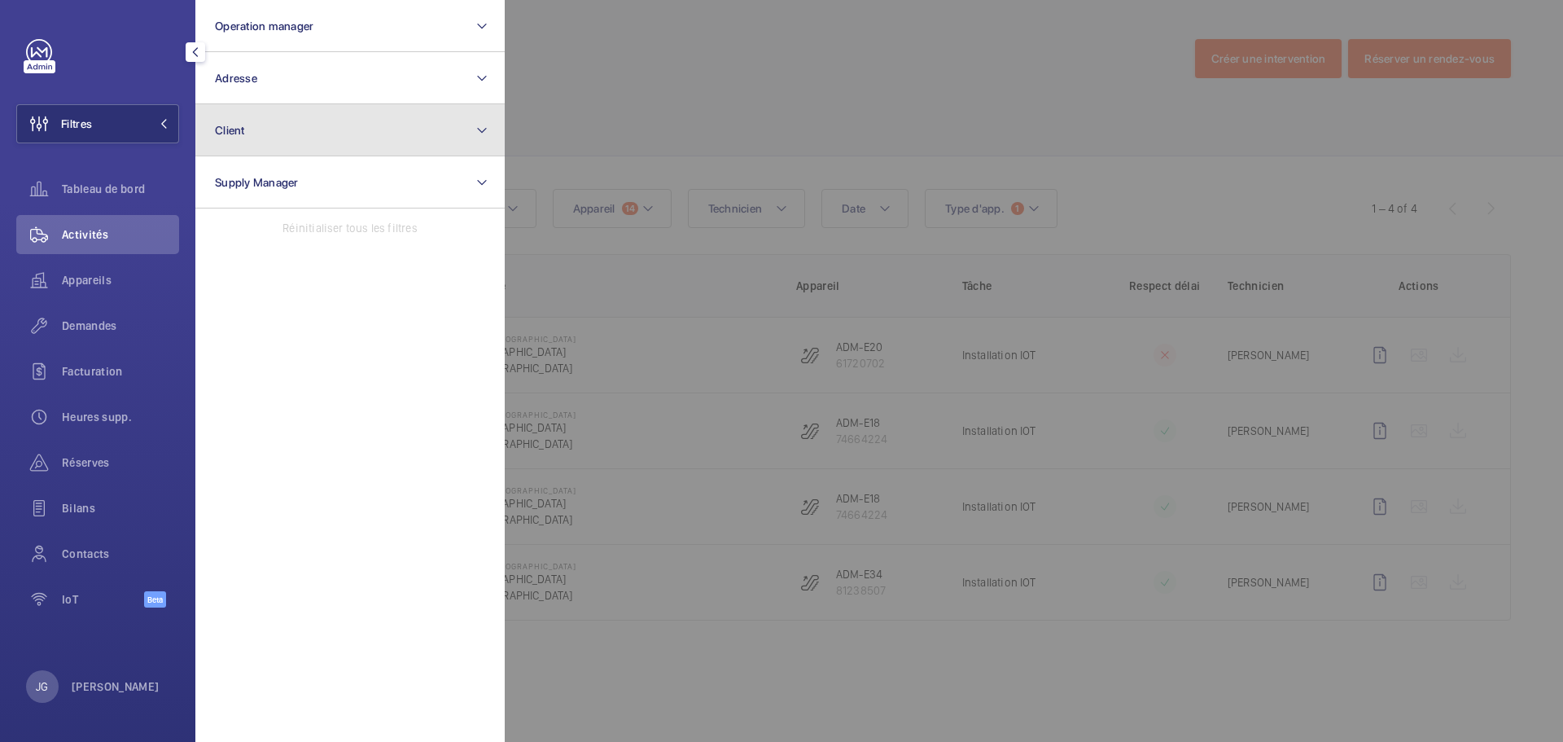
click at [319, 128] on button "Client" at bounding box center [349, 130] width 309 height 52
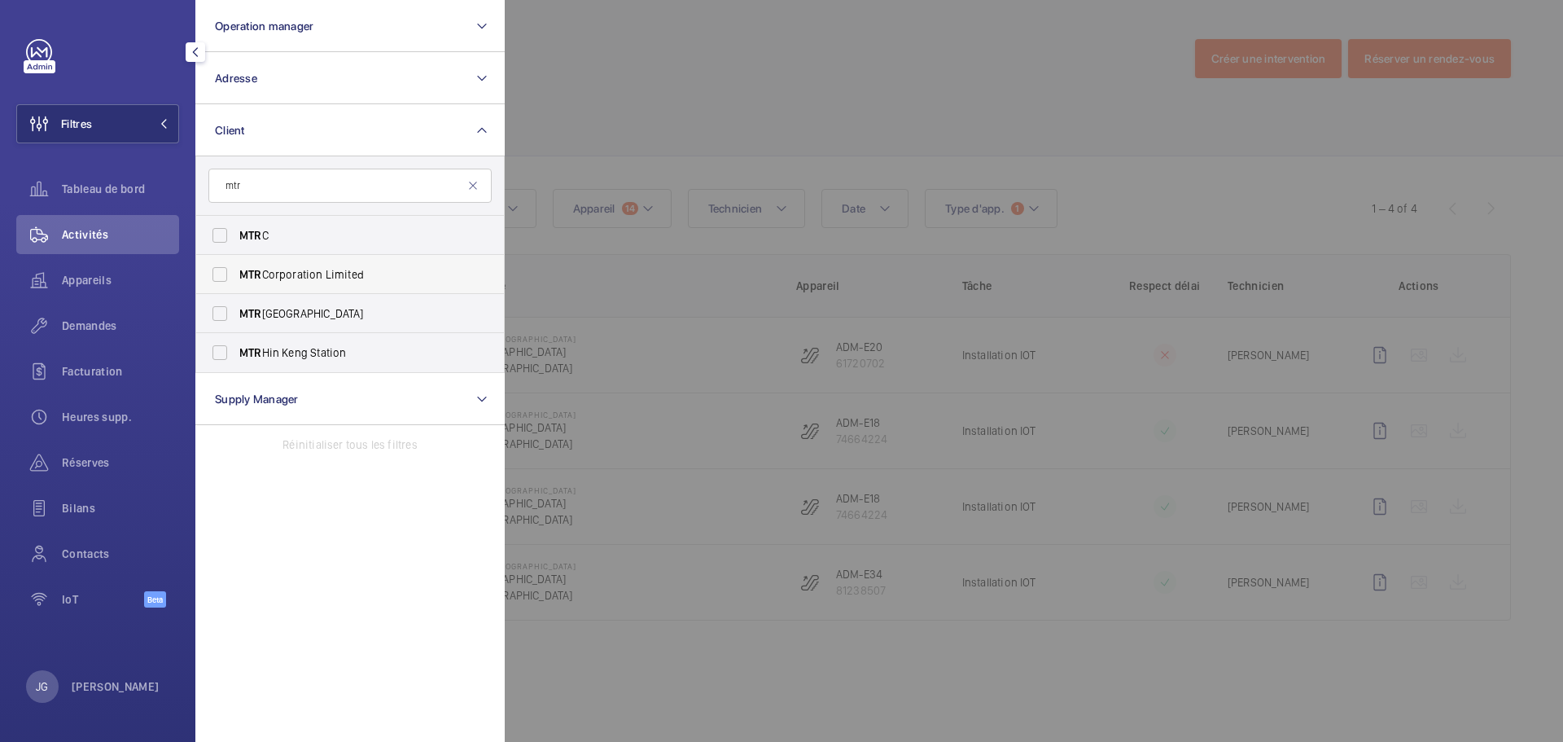
type input "mtr"
click at [224, 276] on label "MTR Corporation Limited" at bounding box center [337, 274] width 283 height 39
click at [224, 276] on input "MTR Corporation Limited" at bounding box center [220, 274] width 33 height 33
checkbox input "true"
click at [215, 305] on label "MTR Diamond Hill Station" at bounding box center [337, 313] width 283 height 39
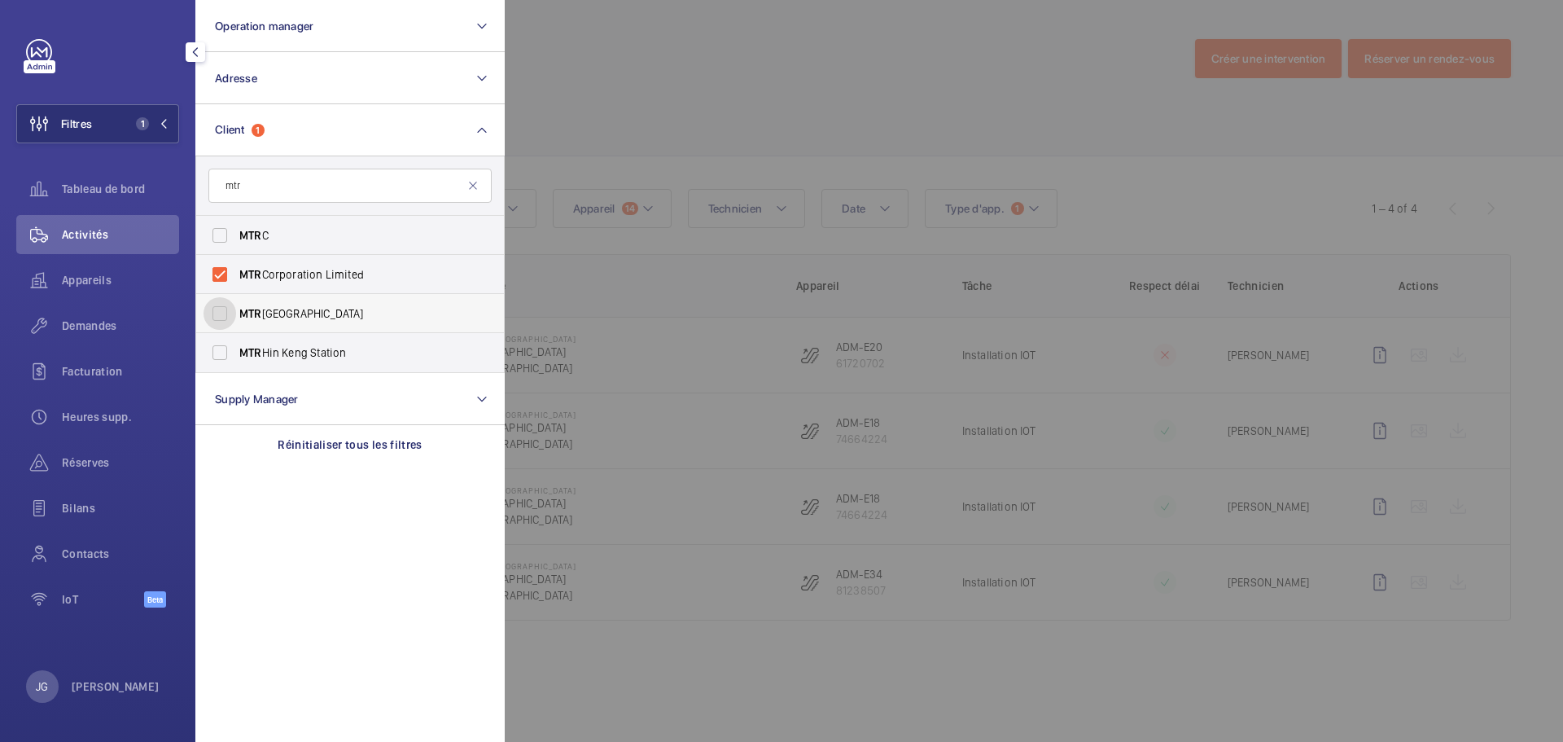
click at [215, 305] on input "MTR Diamond Hill Station" at bounding box center [220, 313] width 33 height 33
checkbox input "true"
click at [221, 348] on label "MTR Hin Keng Station" at bounding box center [337, 352] width 283 height 39
click at [221, 348] on input "MTR Hin Keng Station" at bounding box center [220, 352] width 33 height 33
checkbox input "true"
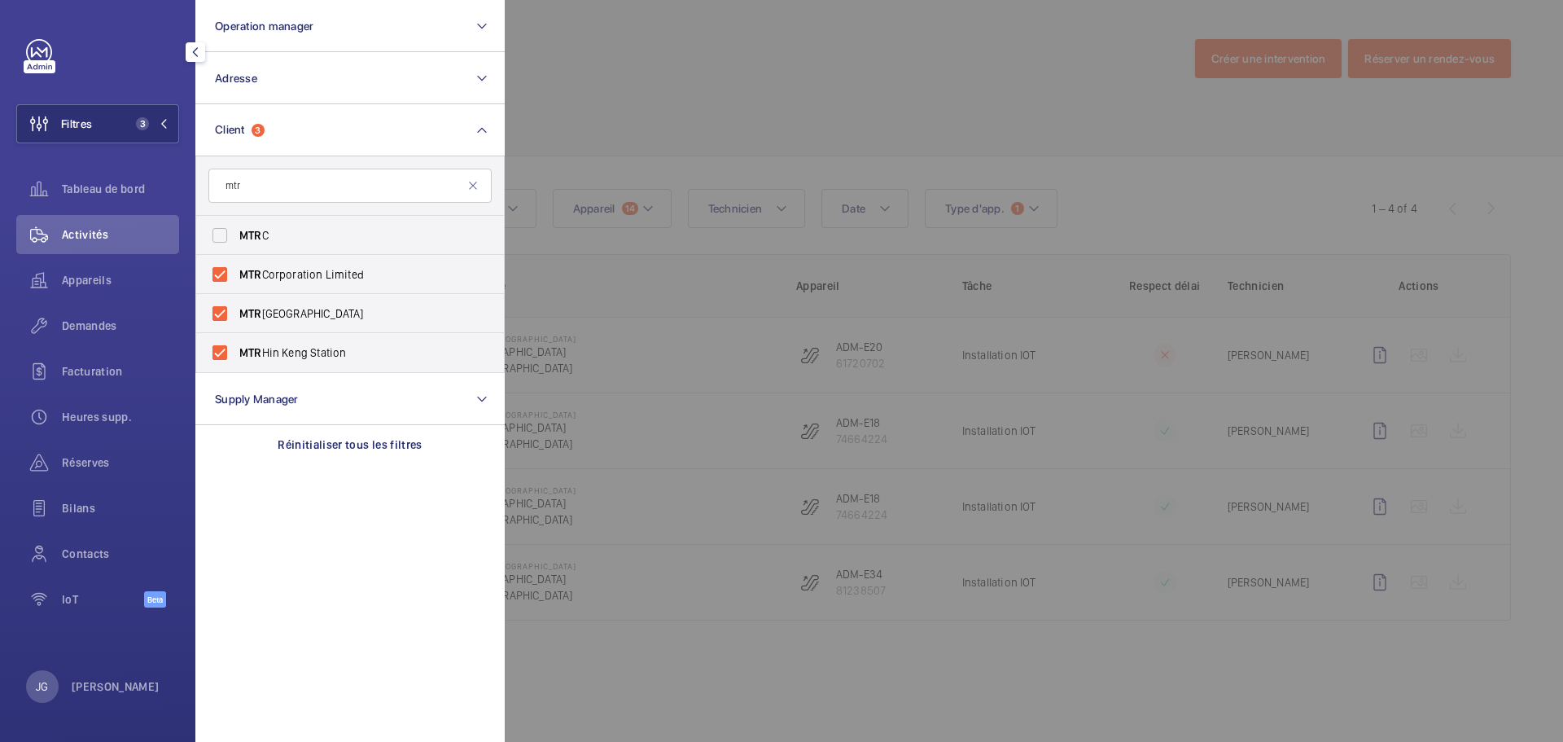
click at [935, 118] on div at bounding box center [1286, 371] width 1563 height 742
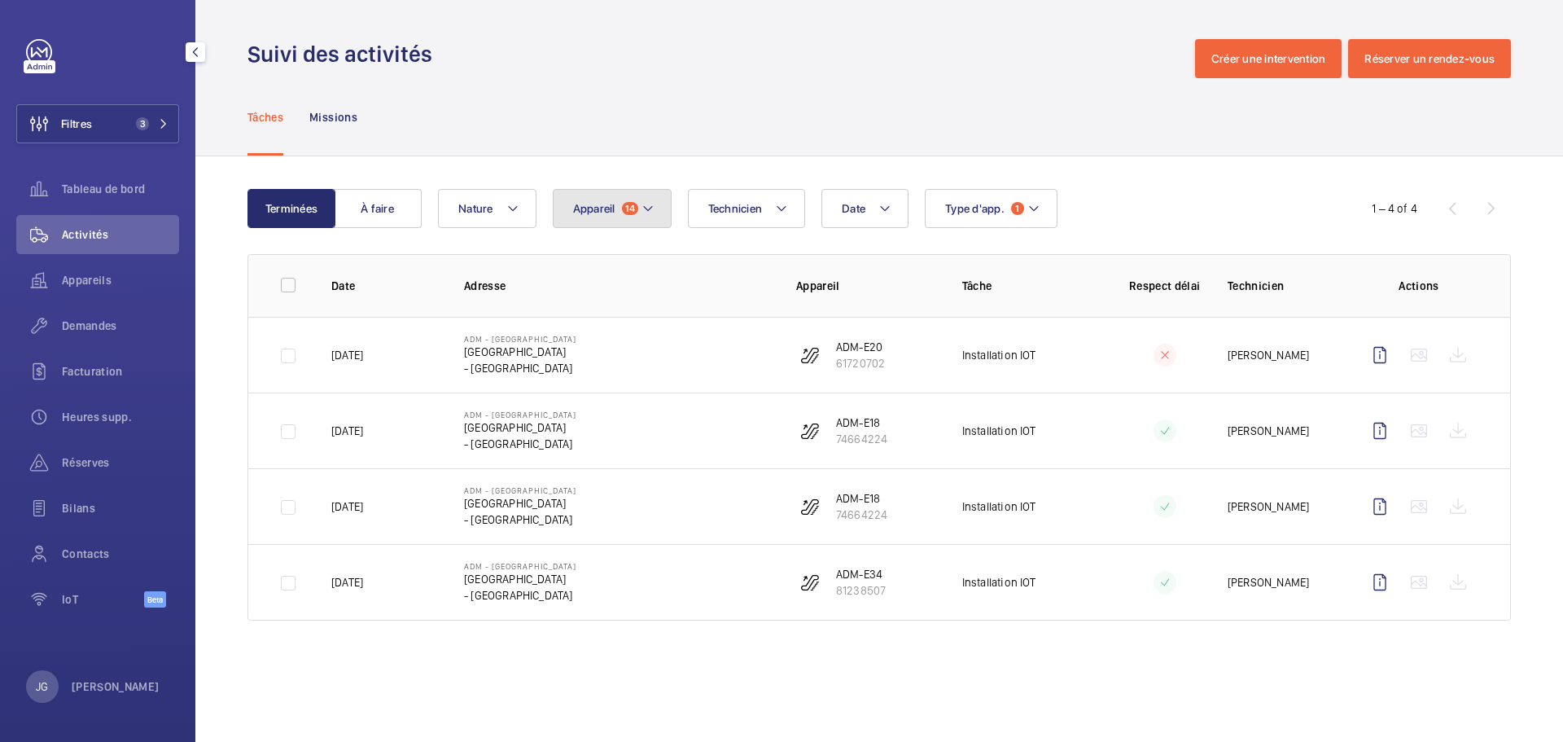
click at [647, 201] on mat-icon at bounding box center [647, 209] width 13 height 20
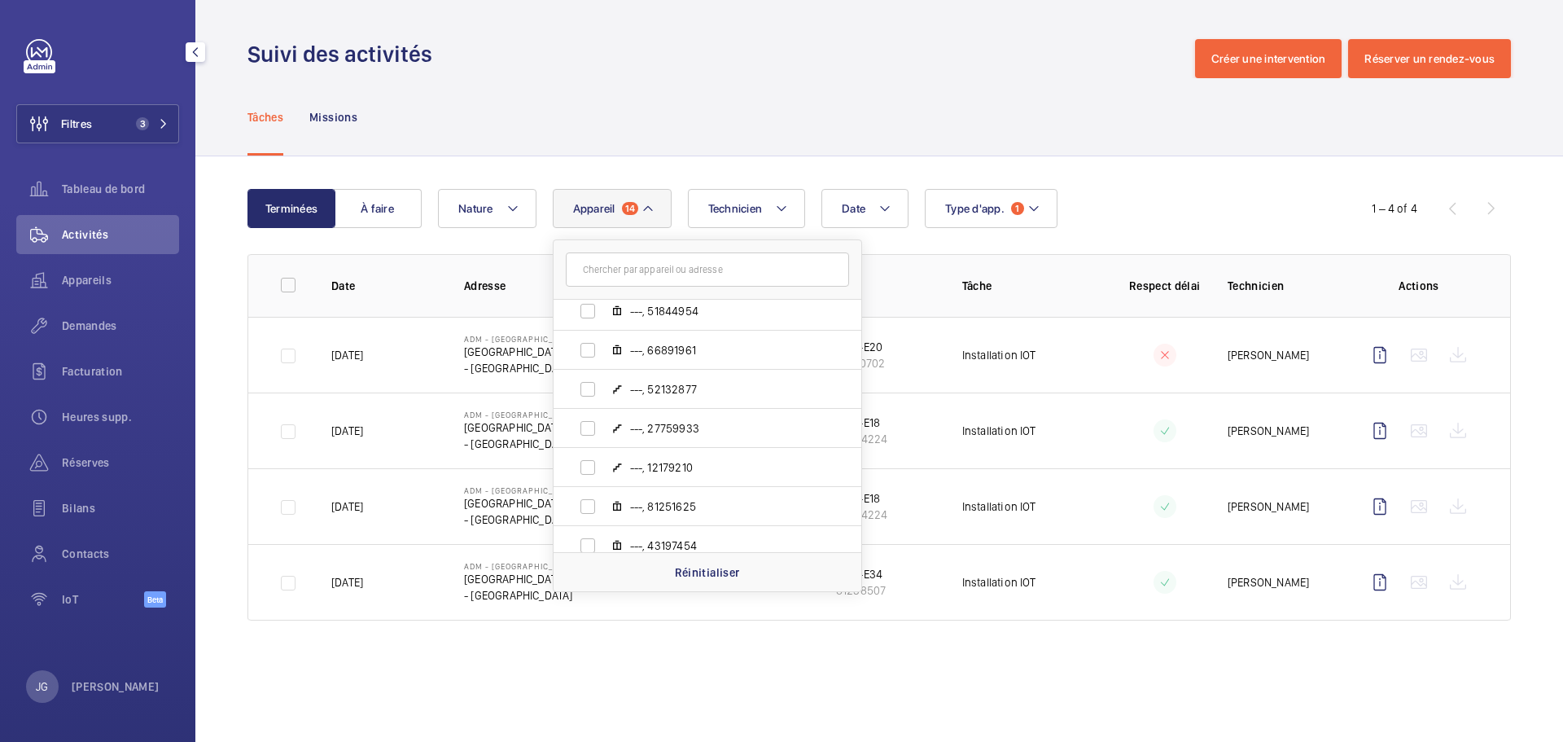
scroll to position [10311, 0]
click at [1125, 117] on div "Tâches Missions" at bounding box center [878, 116] width 1263 height 77
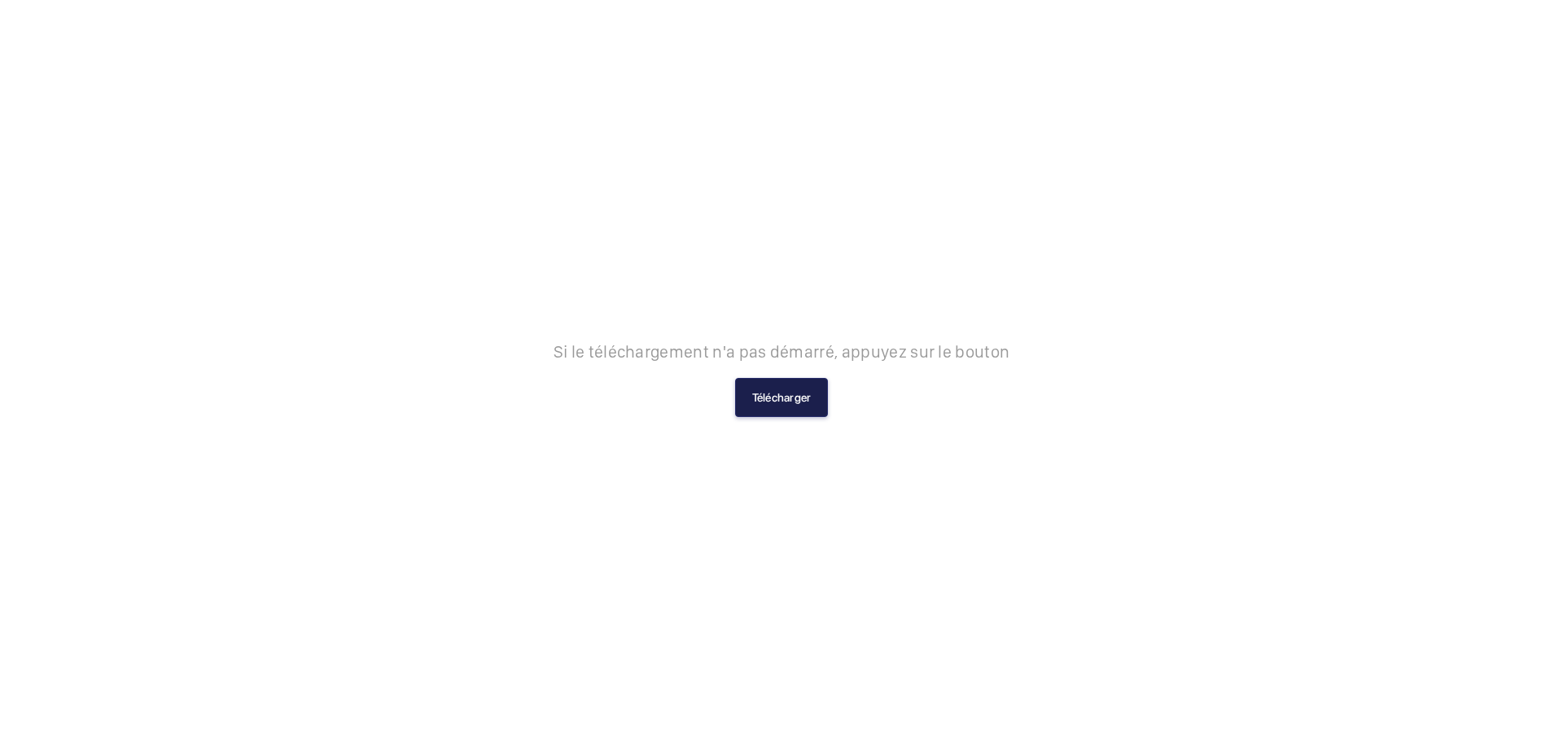
click at [796, 400] on button "Télécharger" at bounding box center [782, 397] width 94 height 39
click at [808, 383] on button "Télécharger" at bounding box center [782, 397] width 94 height 39
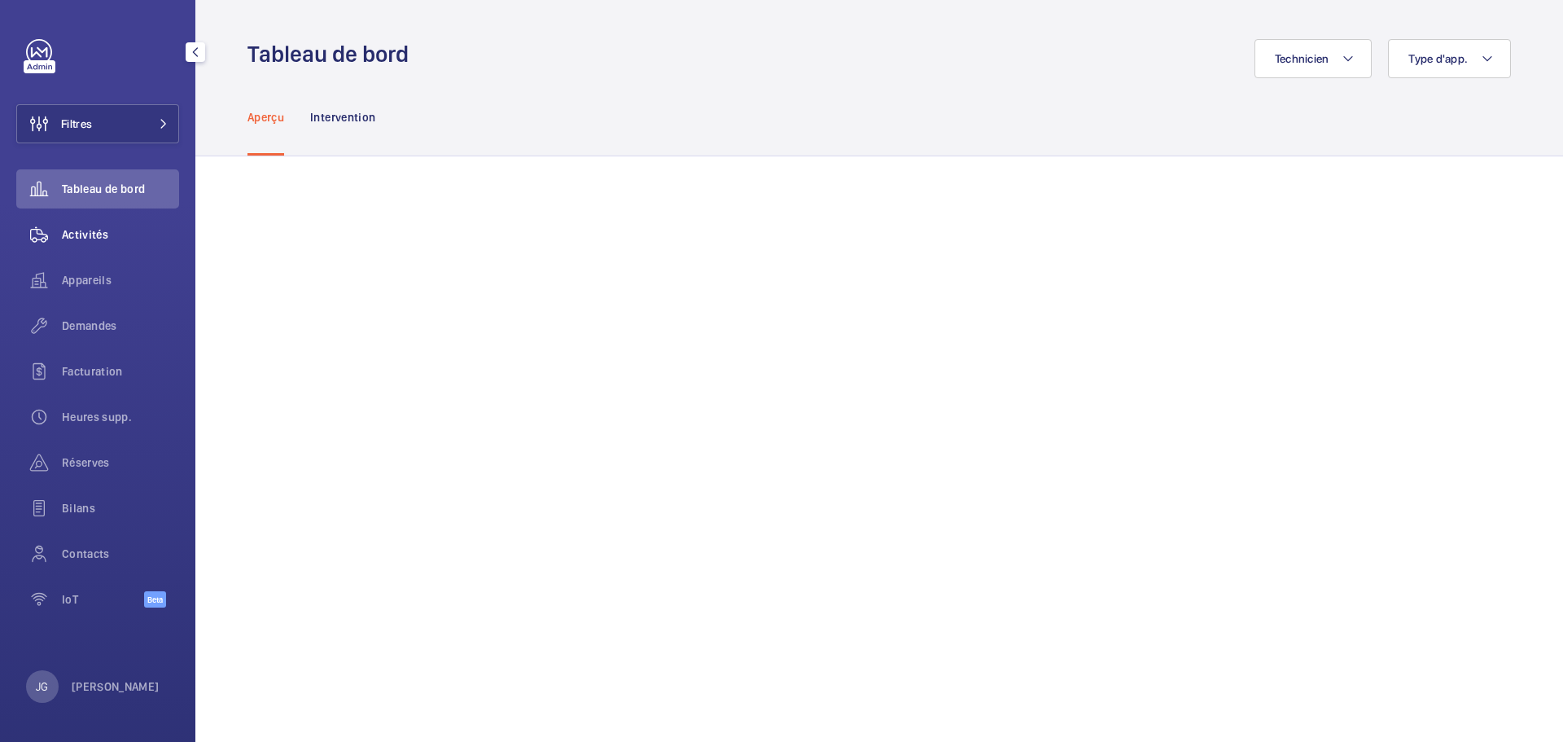
click at [99, 241] on span "Activités" at bounding box center [120, 234] width 117 height 16
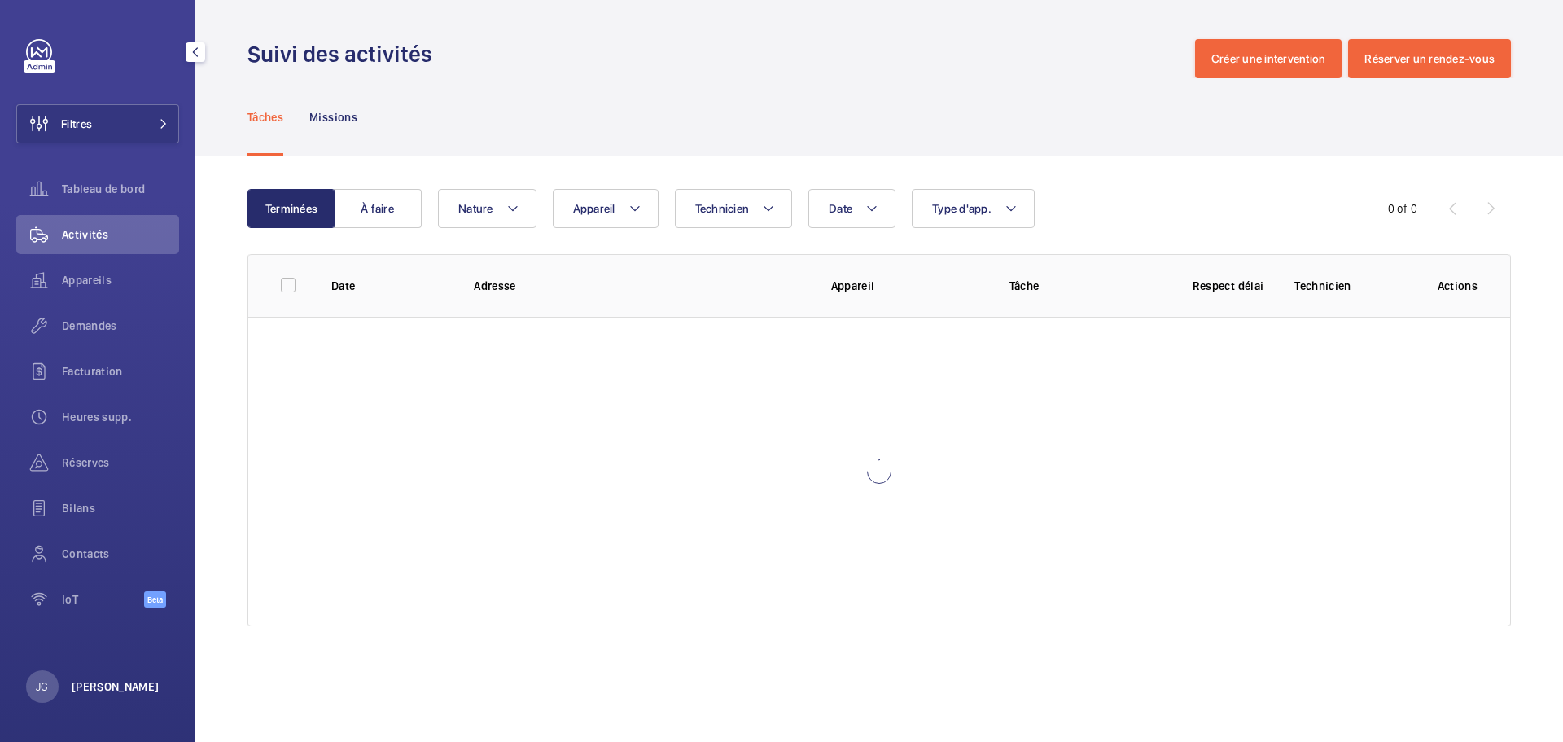
click at [99, 678] on p "[PERSON_NAME]" at bounding box center [116, 686] width 88 height 16
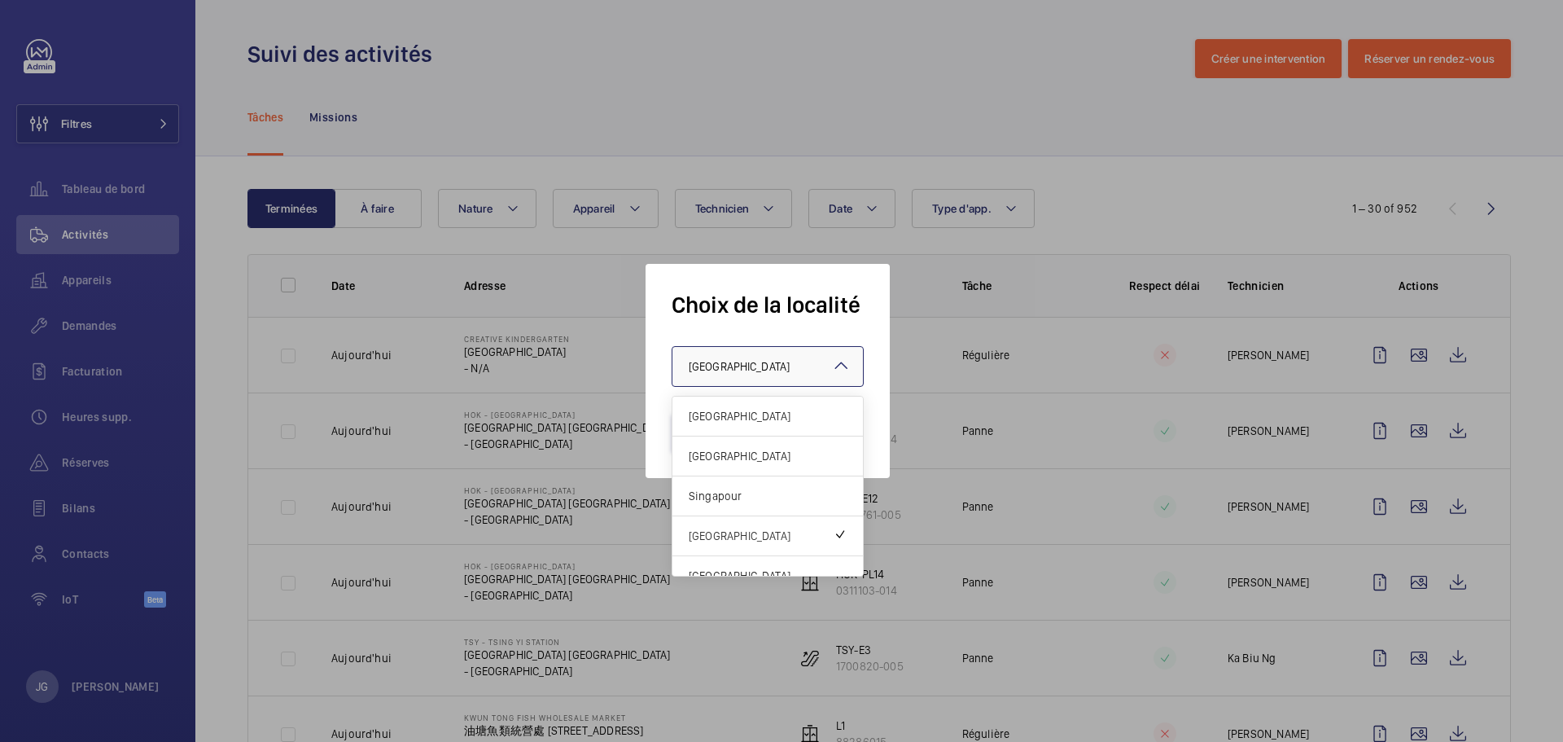
click at [707, 368] on span "Hong Kong" at bounding box center [739, 366] width 101 height 13
click at [738, 505] on div "Singapour" at bounding box center [767, 496] width 190 height 40
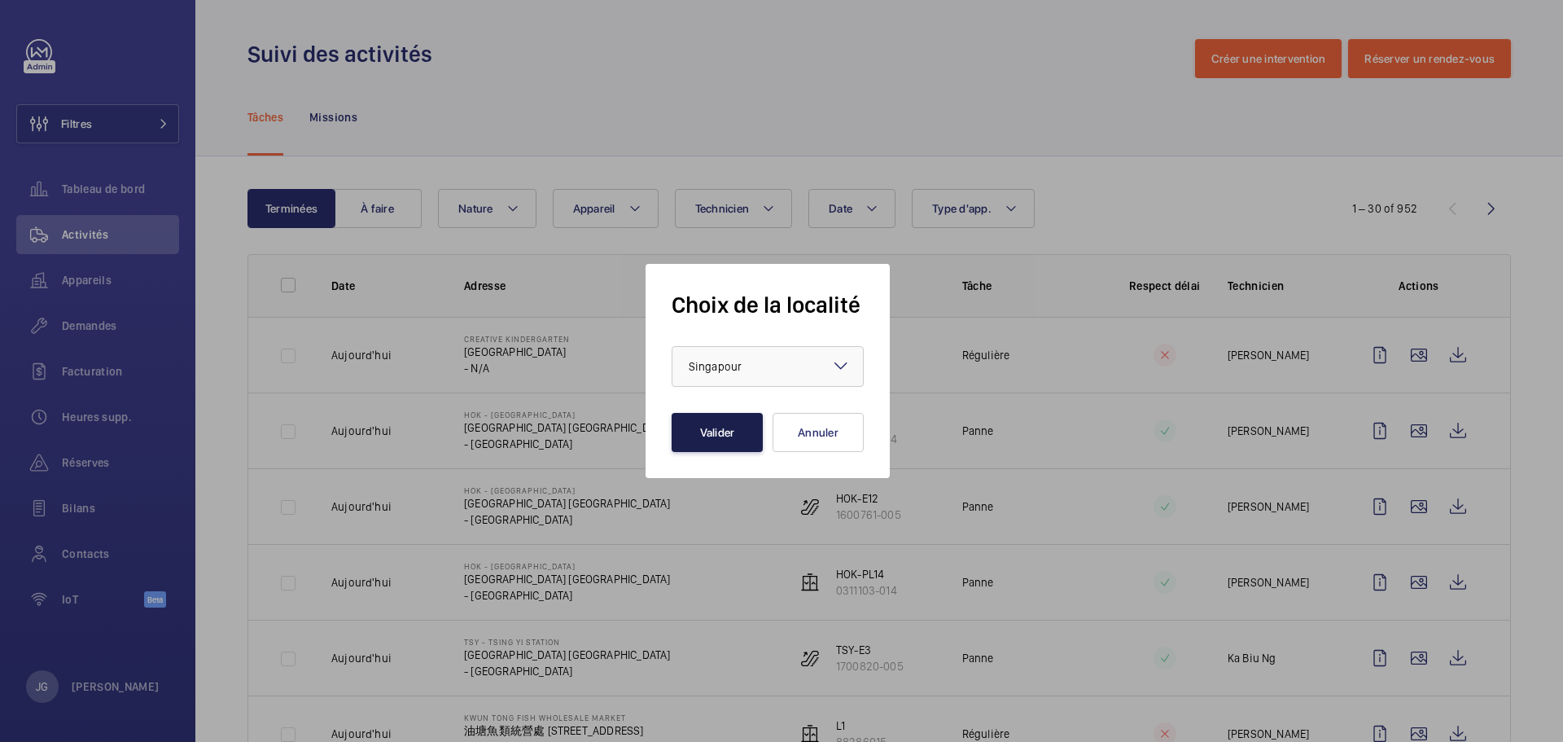
click at [727, 440] on button "Valider" at bounding box center [717, 432] width 91 height 39
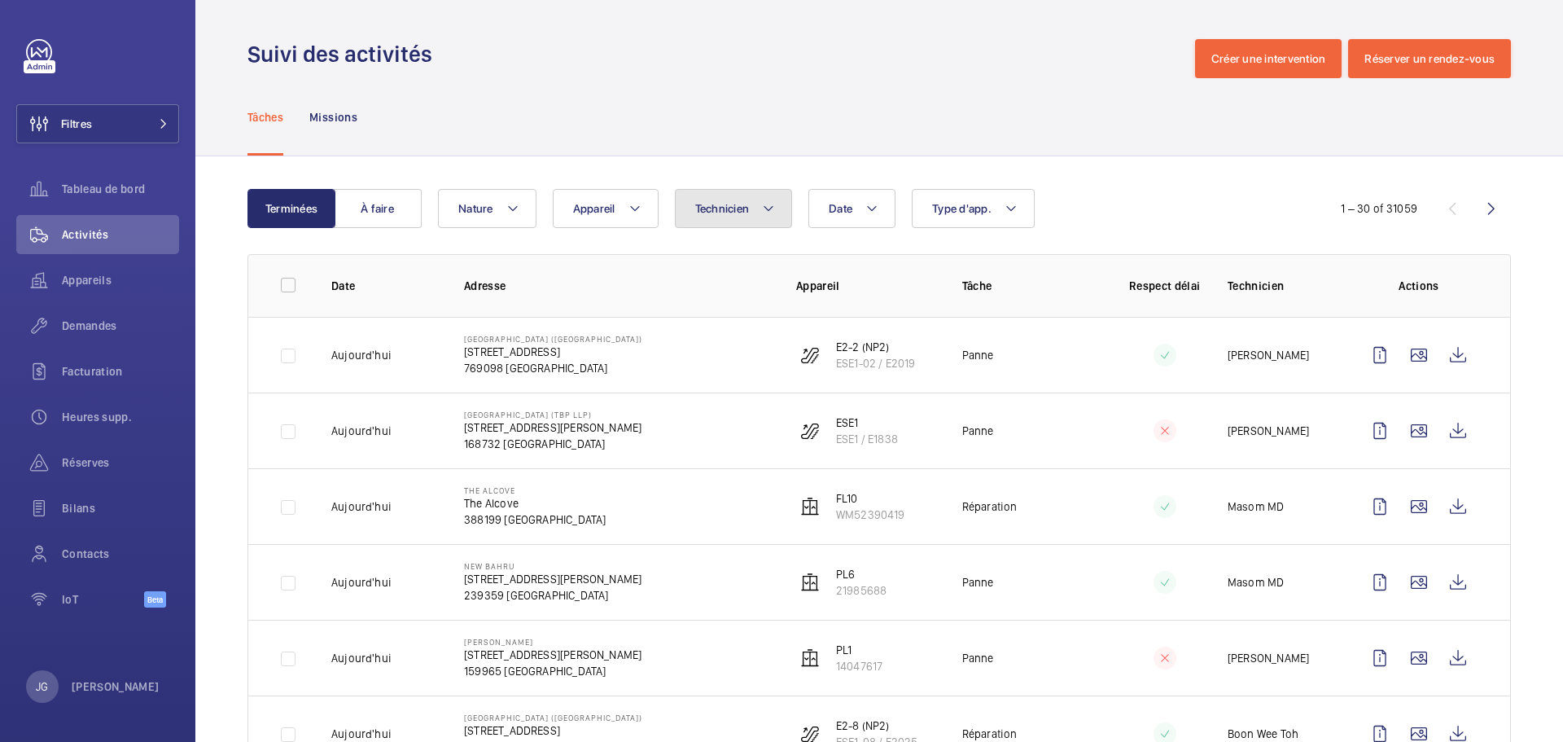
click at [754, 208] on button "Technicien" at bounding box center [734, 208] width 118 height 39
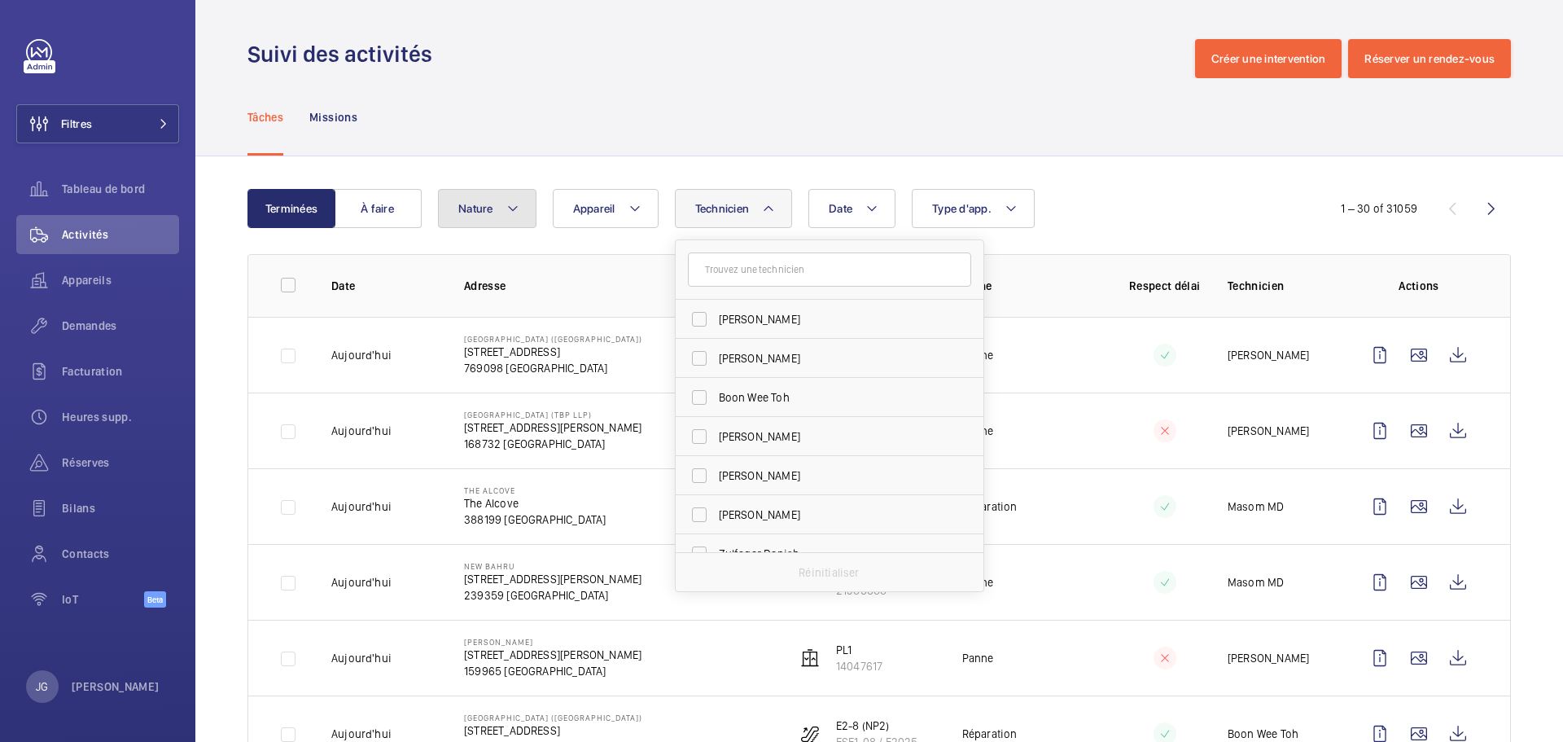
click at [527, 211] on button "Nature" at bounding box center [487, 208] width 99 height 39
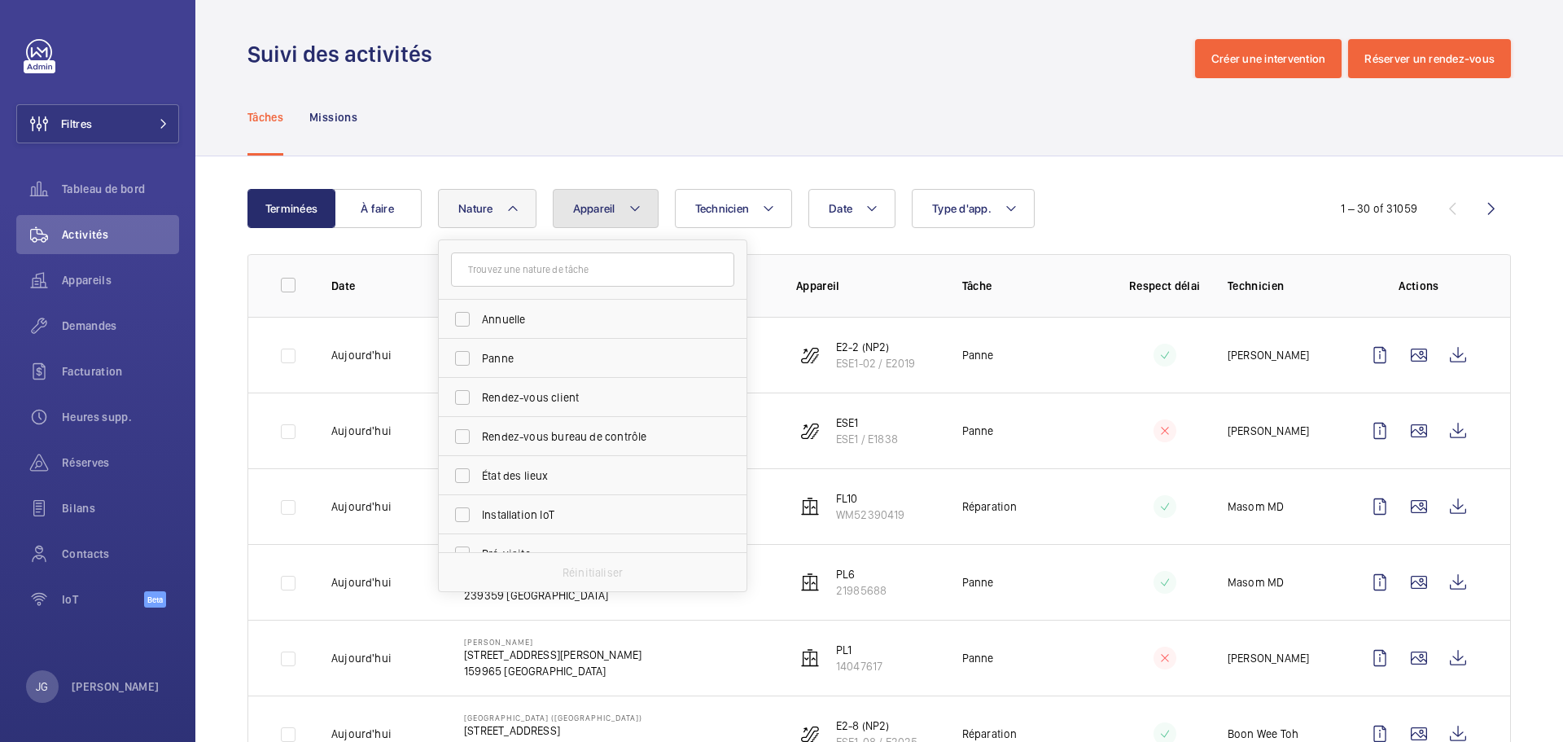
click at [596, 213] on span "Appareil" at bounding box center [594, 208] width 42 height 13
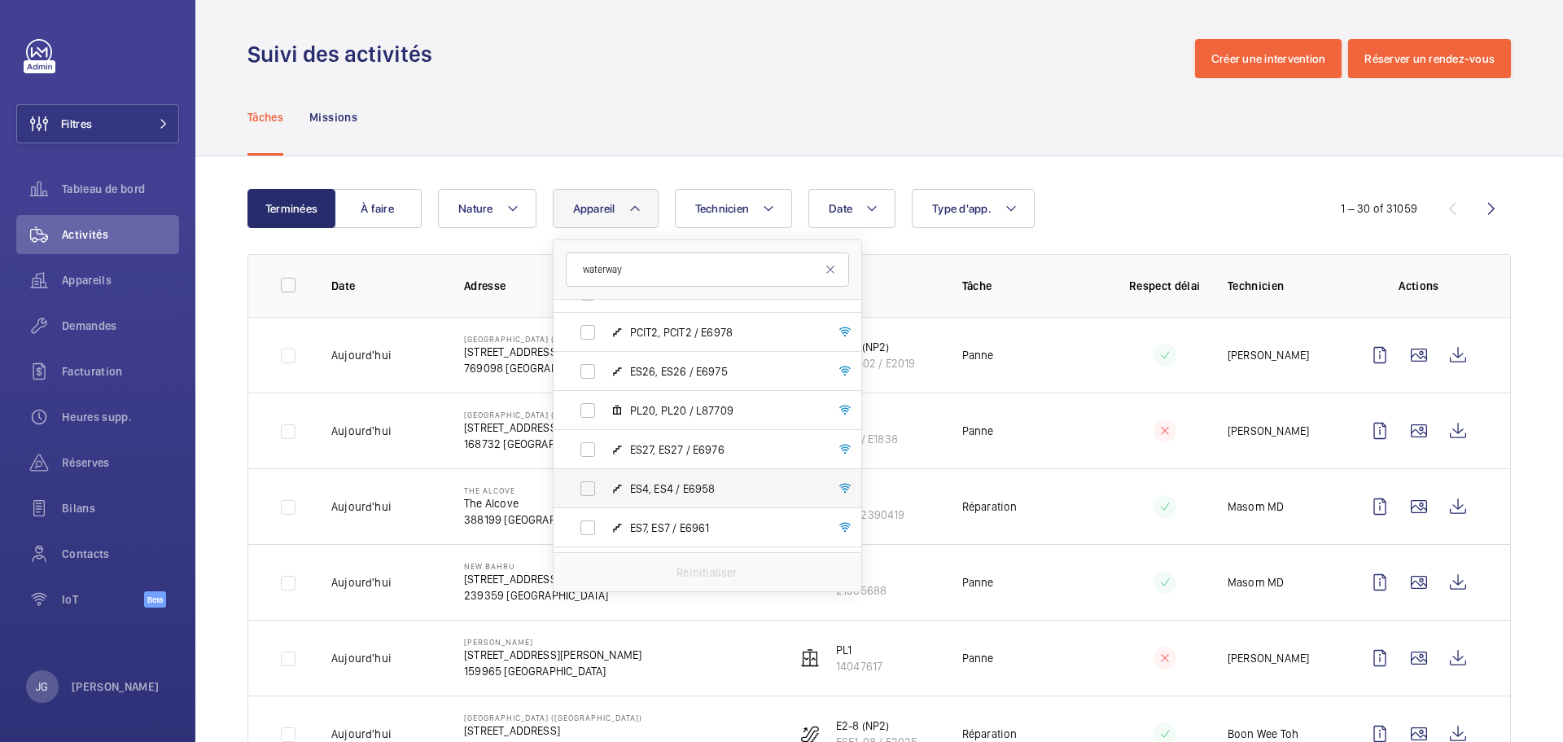
scroll to position [2945, 0]
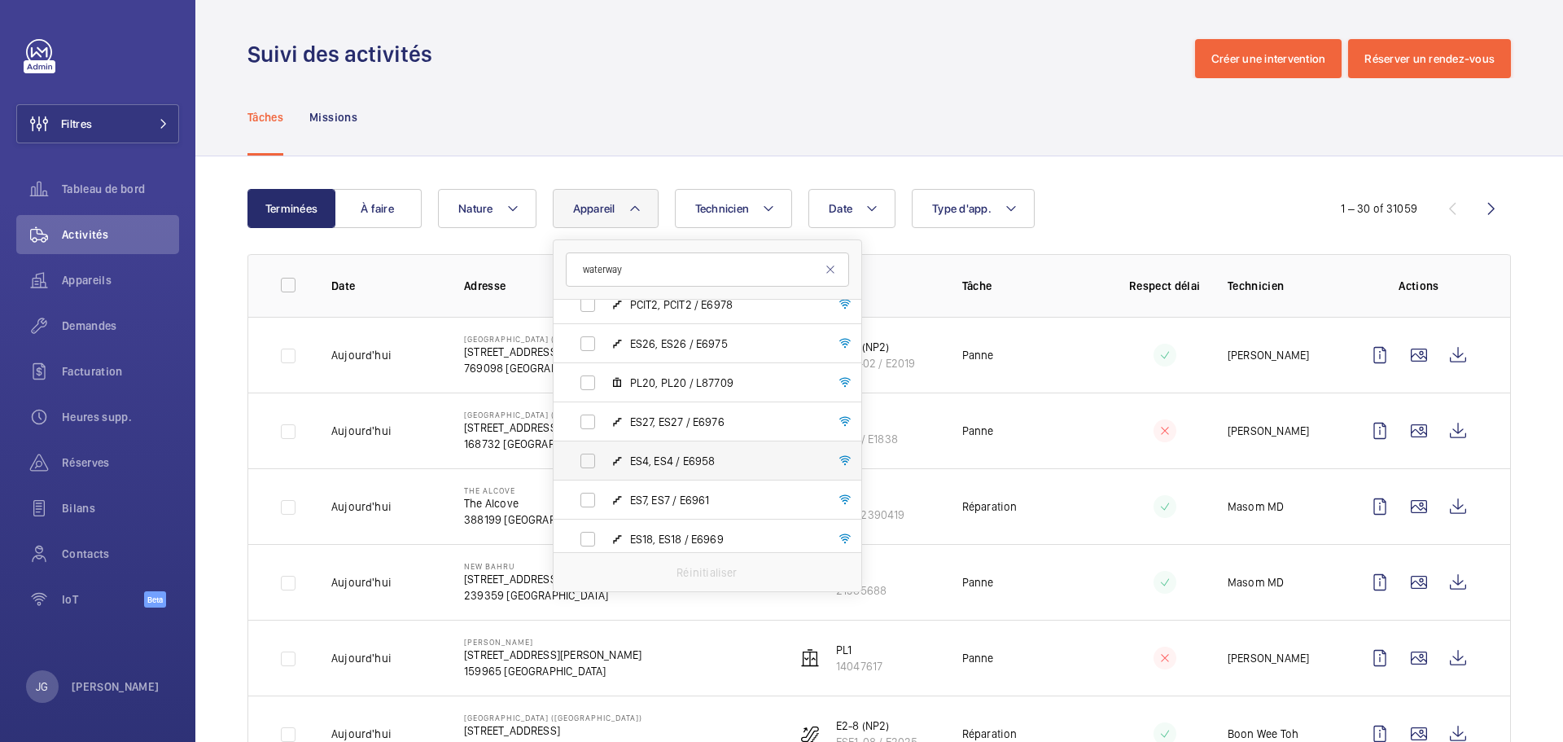
type input "waterway"
click at [596, 457] on label "ES4, ES4 / E6958" at bounding box center [695, 460] width 282 height 39
click at [596, 457] on input "ES4, ES4 / E6958" at bounding box center [587, 460] width 33 height 33
checkbox input "true"
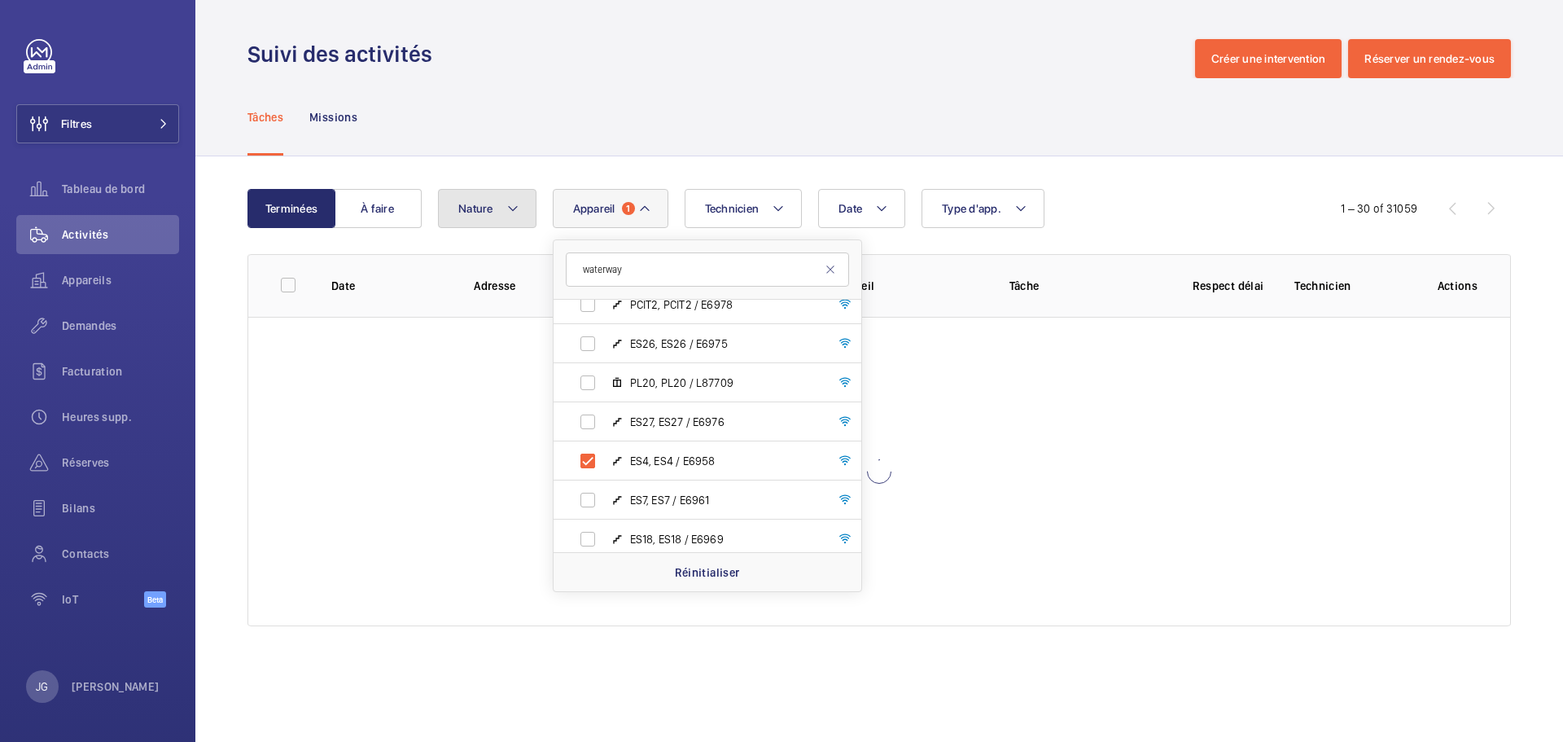
click at [499, 201] on button "Nature" at bounding box center [487, 208] width 99 height 39
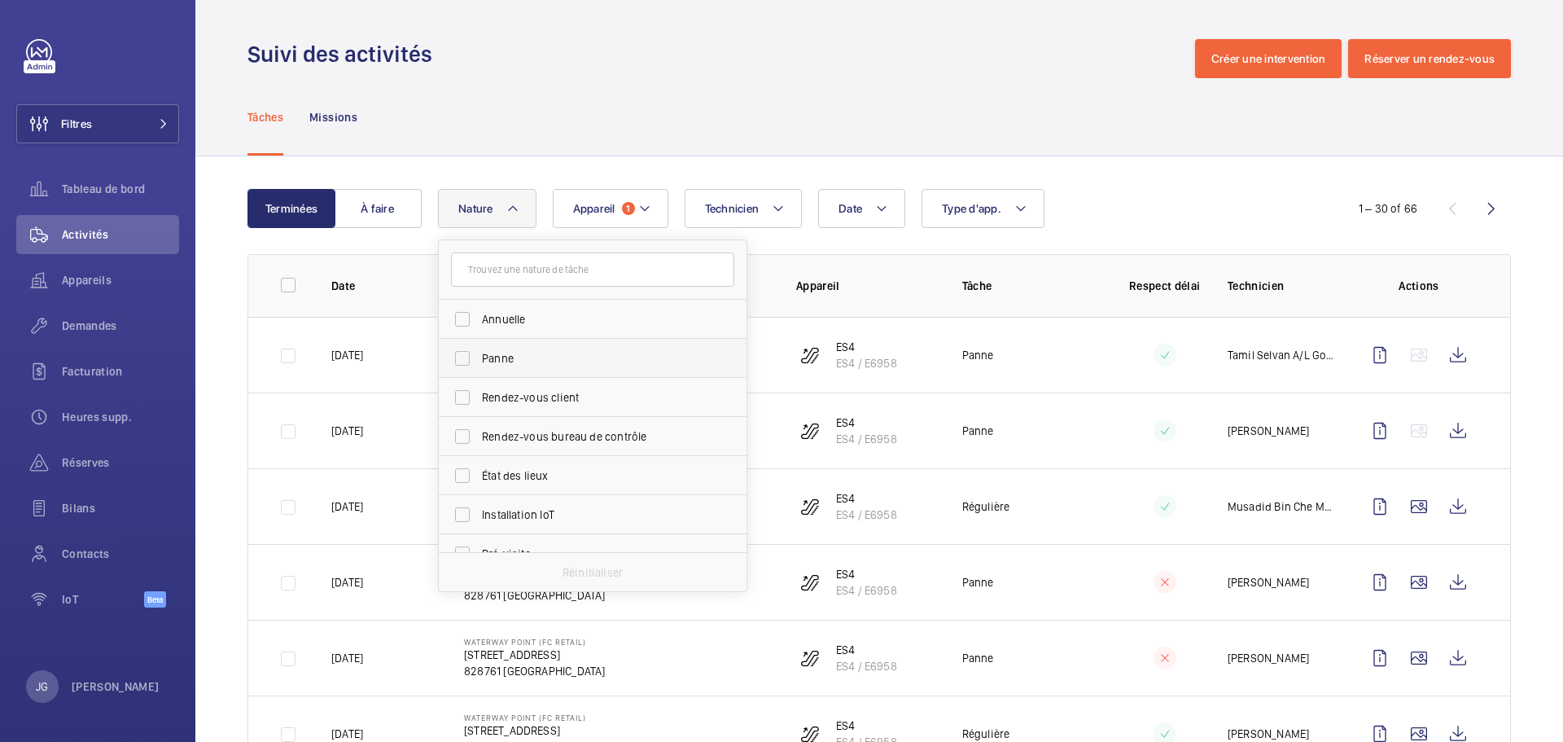
click at [478, 367] on label "Panne" at bounding box center [580, 358] width 283 height 39
click at [478, 367] on input "Panne" at bounding box center [462, 358] width 33 height 33
checkbox input "true"
click at [1200, 211] on div "Date Technicien Appareil 1 Type d'app. Nature 1 [PERSON_NAME] Rendez-vous clien…" at bounding box center [877, 208] width 878 height 39
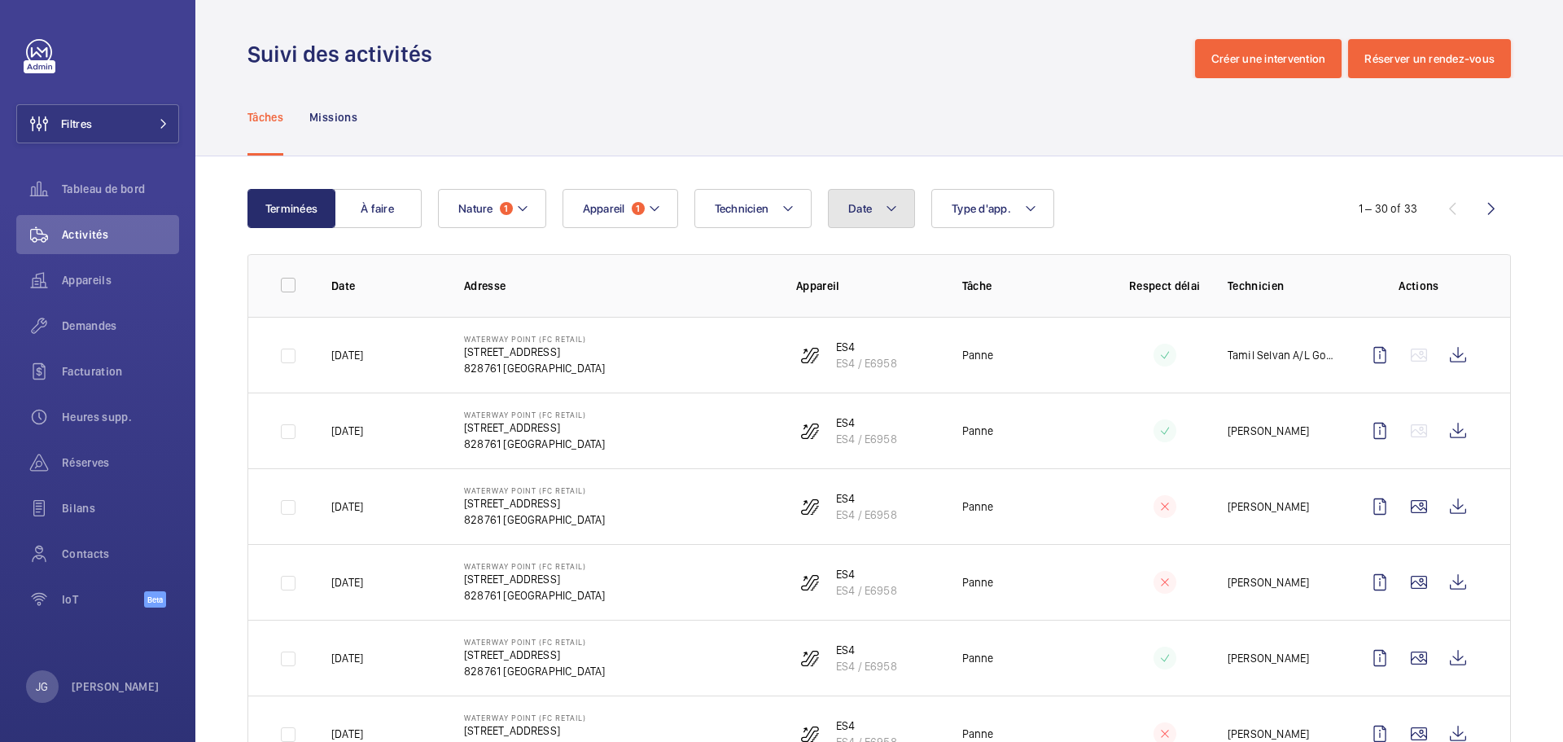
click at [904, 209] on button "Date" at bounding box center [871, 208] width 87 height 39
click at [872, 328] on mat-icon at bounding box center [871, 327] width 20 height 20
click at [874, 327] on mat-icon at bounding box center [871, 327] width 20 height 20
click at [874, 326] on mat-icon at bounding box center [871, 327] width 20 height 20
click at [873, 323] on mat-icon at bounding box center [871, 327] width 20 height 20
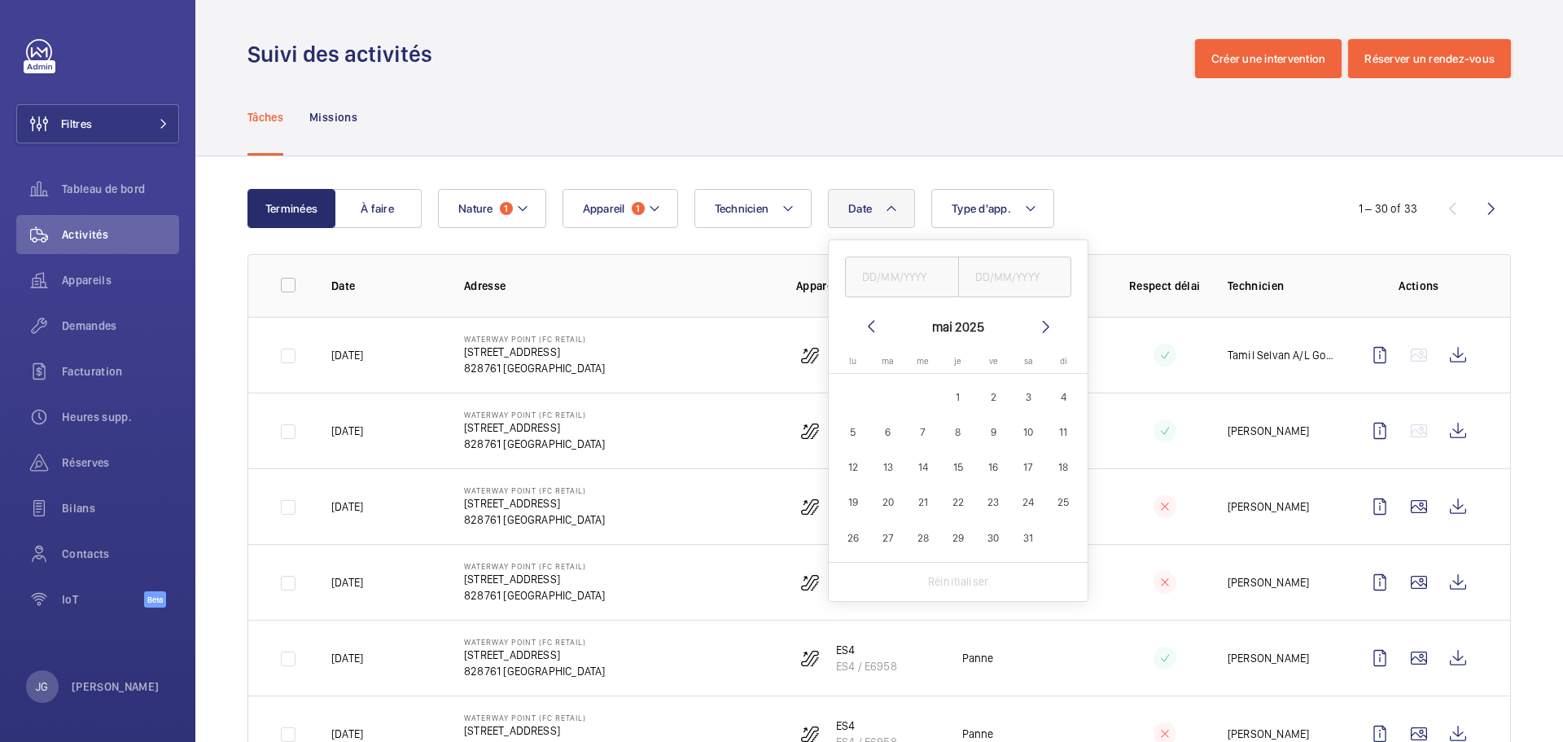
click at [873, 323] on mat-icon at bounding box center [871, 327] width 20 height 20
click at [869, 321] on mat-icon at bounding box center [871, 327] width 20 height 20
click at [869, 322] on mat-icon at bounding box center [871, 327] width 20 height 20
click at [873, 325] on mat-icon at bounding box center [871, 327] width 20 height 20
click at [926, 392] on span "1" at bounding box center [923, 397] width 32 height 32
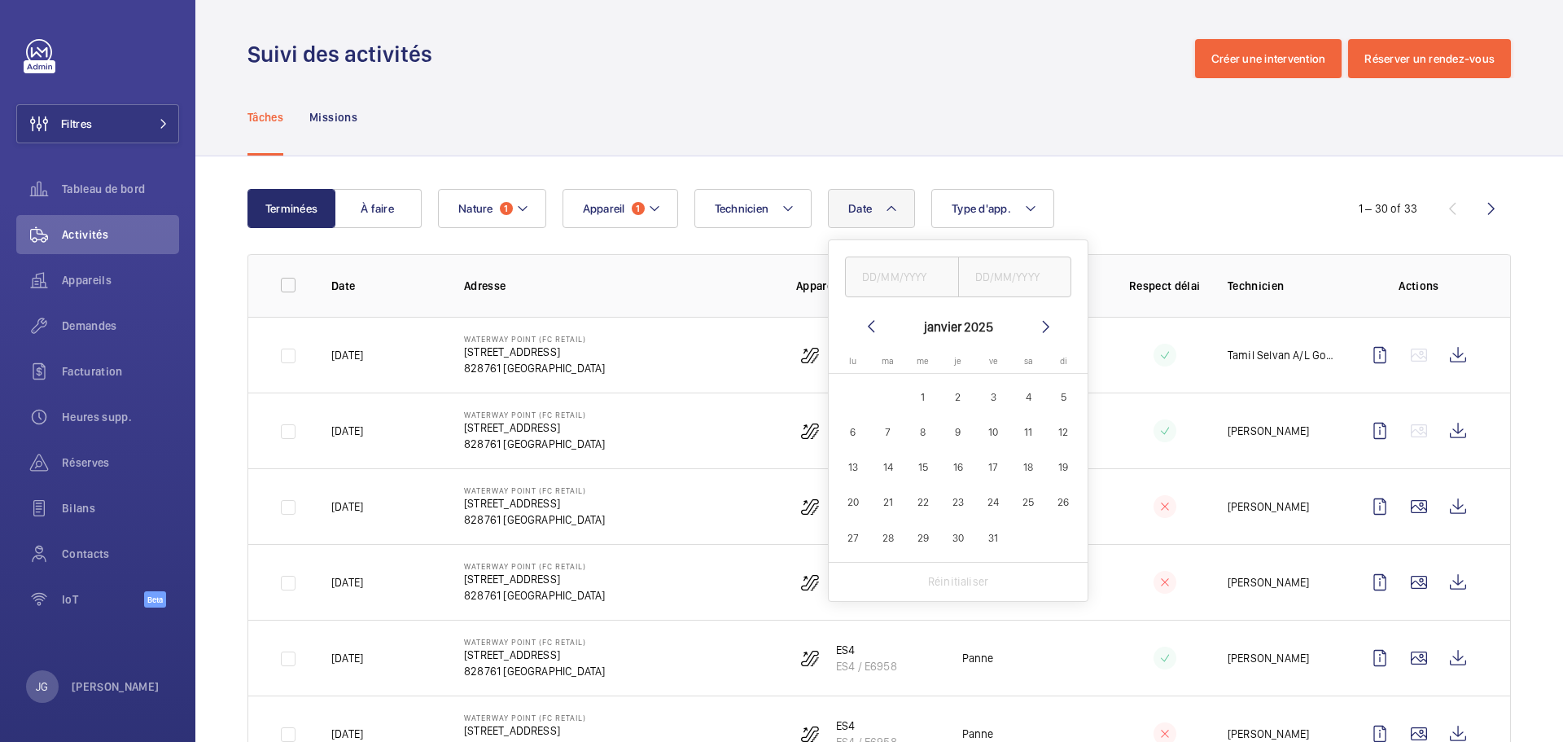
type input "[DATE]"
click at [1046, 322] on mat-icon at bounding box center [1046, 327] width 20 height 20
click at [1048, 322] on mat-icon at bounding box center [1046, 327] width 20 height 20
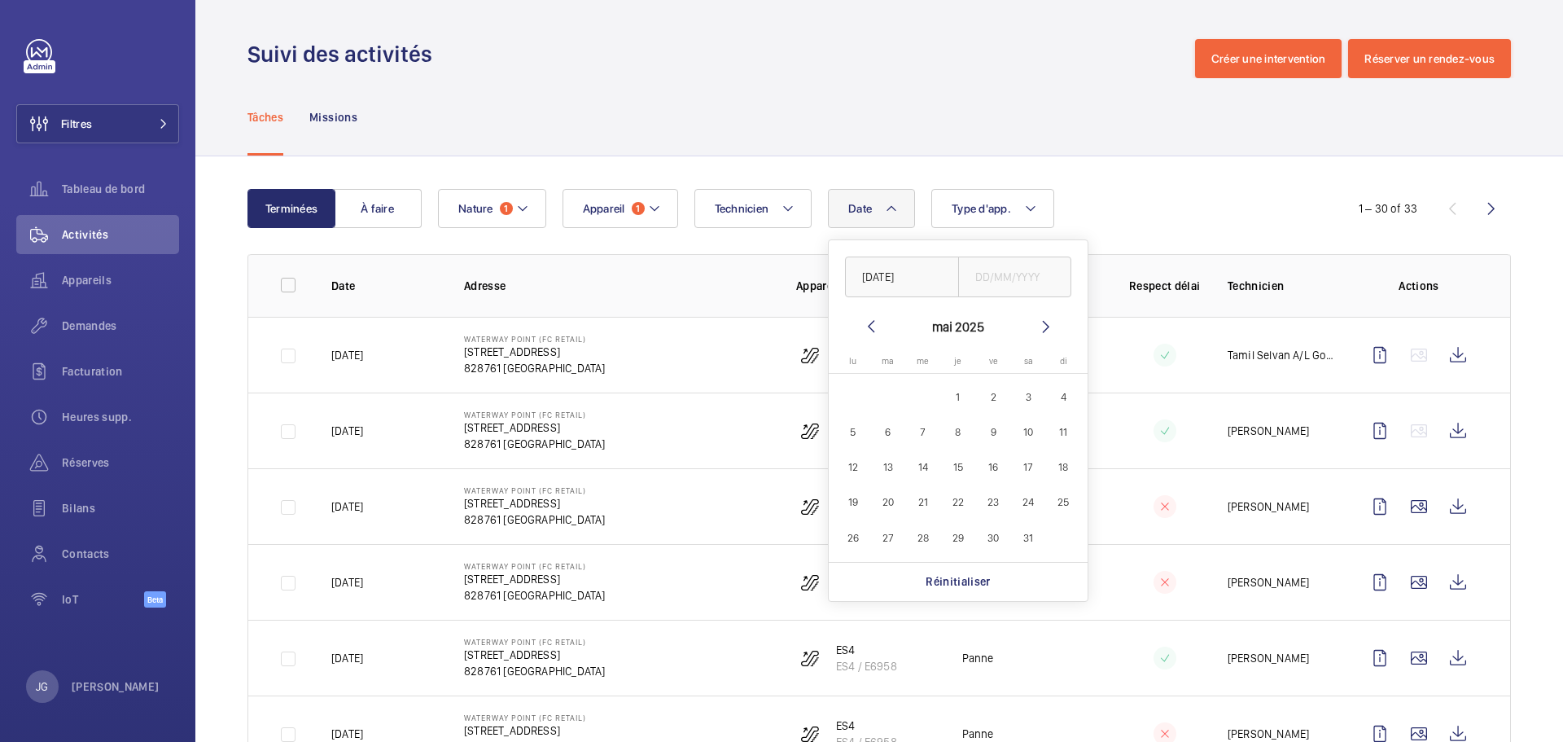
click at [1048, 322] on mat-icon at bounding box center [1046, 327] width 20 height 20
click at [1048, 320] on mat-icon at bounding box center [1046, 327] width 20 height 20
click at [1046, 325] on mat-icon at bounding box center [1046, 327] width 20 height 20
click at [856, 395] on span "1" at bounding box center [853, 397] width 32 height 32
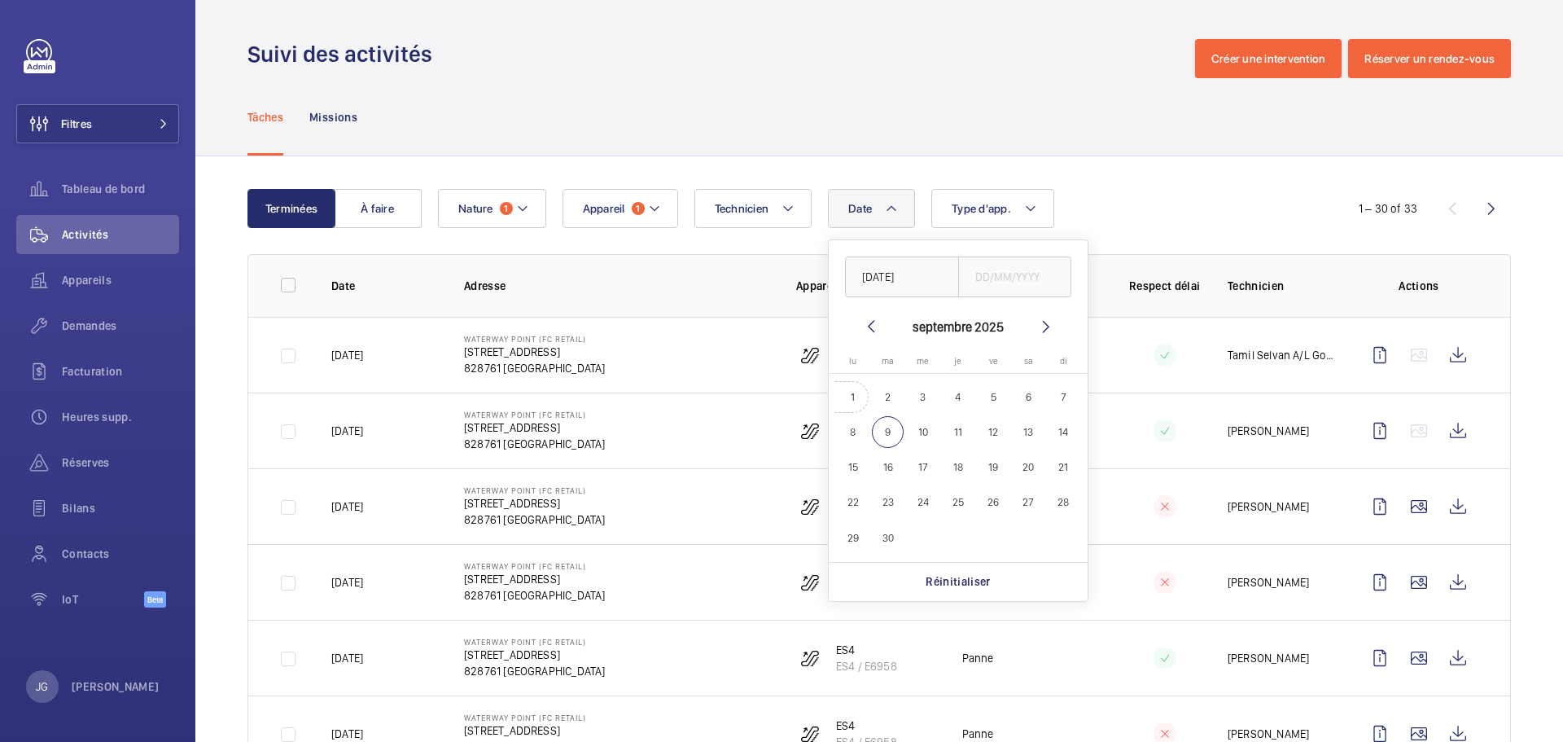
type input "[DATE]"
click at [904, 206] on mat-icon at bounding box center [901, 209] width 13 height 20
click at [1223, 147] on div "Tâches Missions" at bounding box center [878, 116] width 1263 height 77
